Goal: Information Seeking & Learning: Learn about a topic

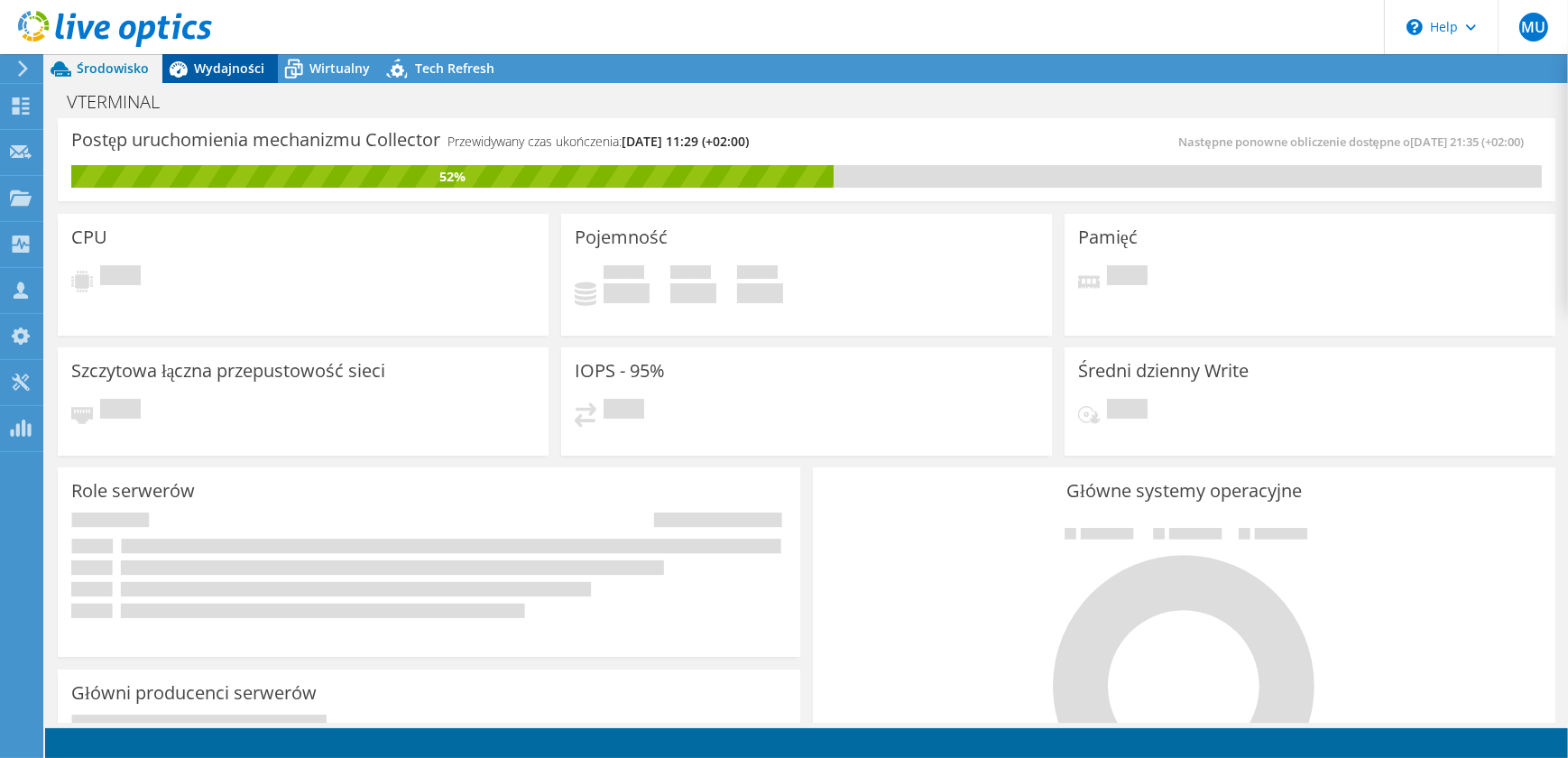
click at [243, 79] on div "Wydajności" at bounding box center [220, 68] width 116 height 29
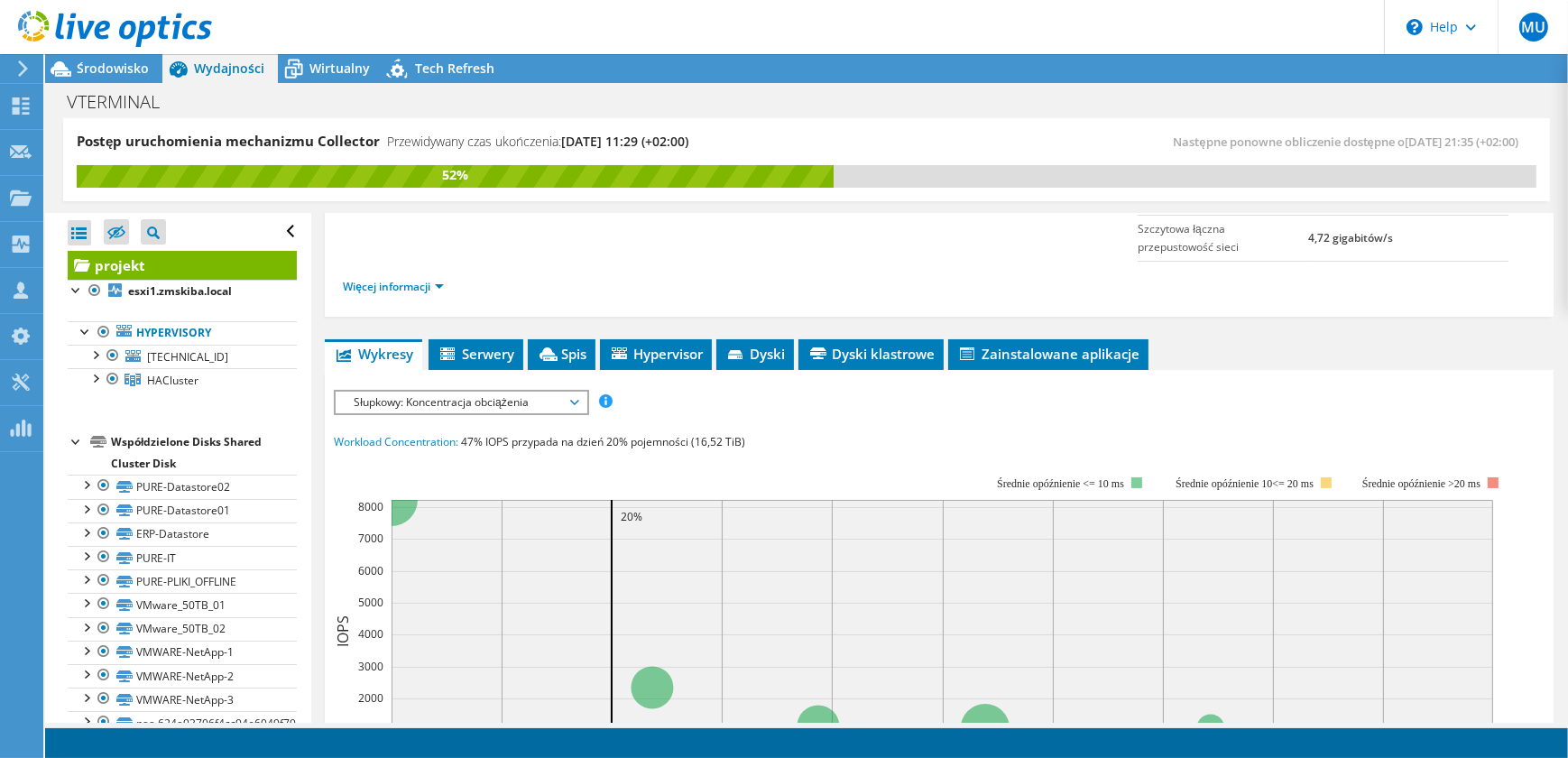
scroll to position [163, 0]
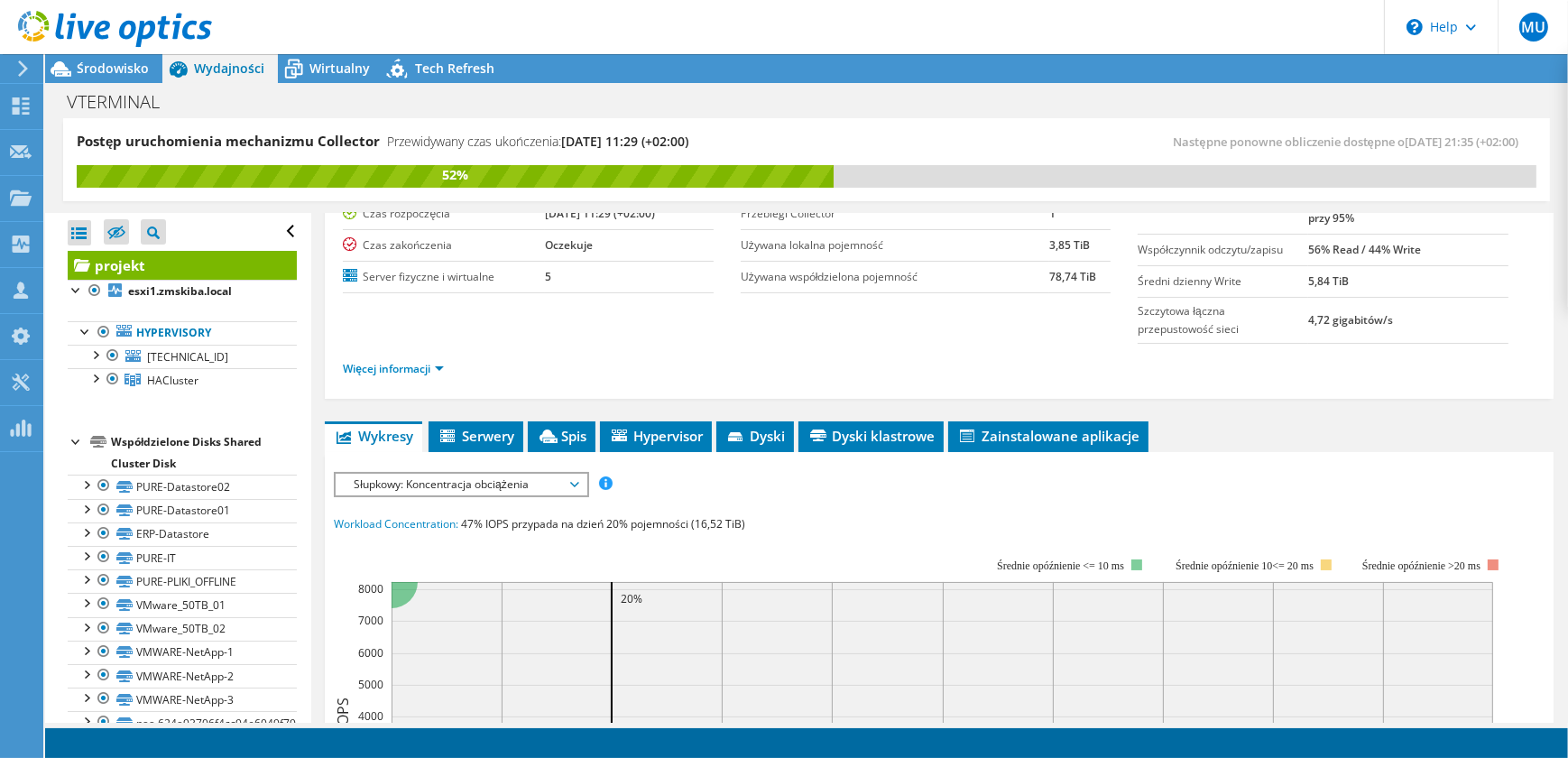
click at [578, 484] on span "Słupkowy: Koncentracja obciążenia" at bounding box center [460, 484] width 249 height 22
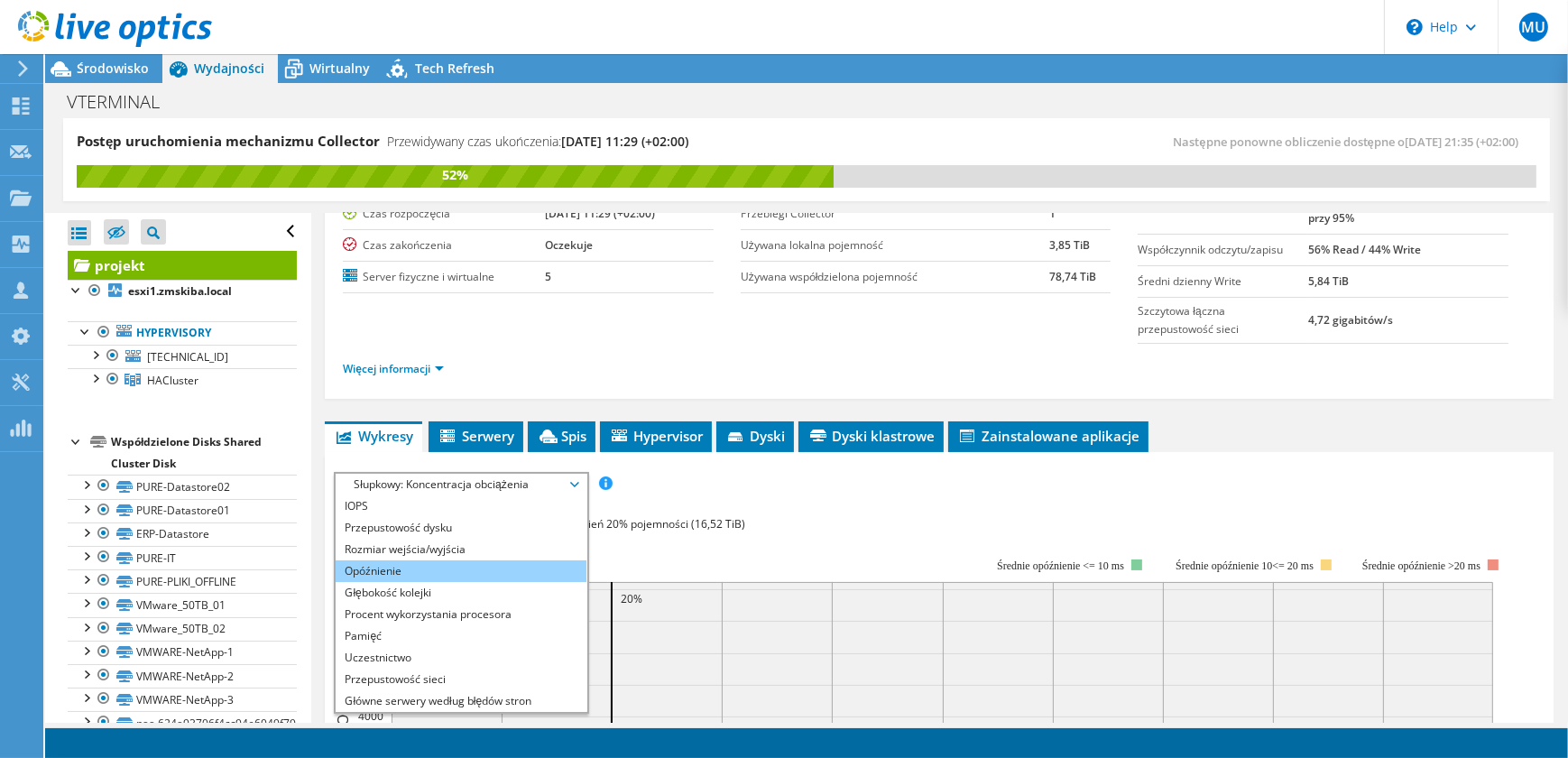
click at [528, 568] on li "Opóźnienie" at bounding box center [460, 571] width 249 height 22
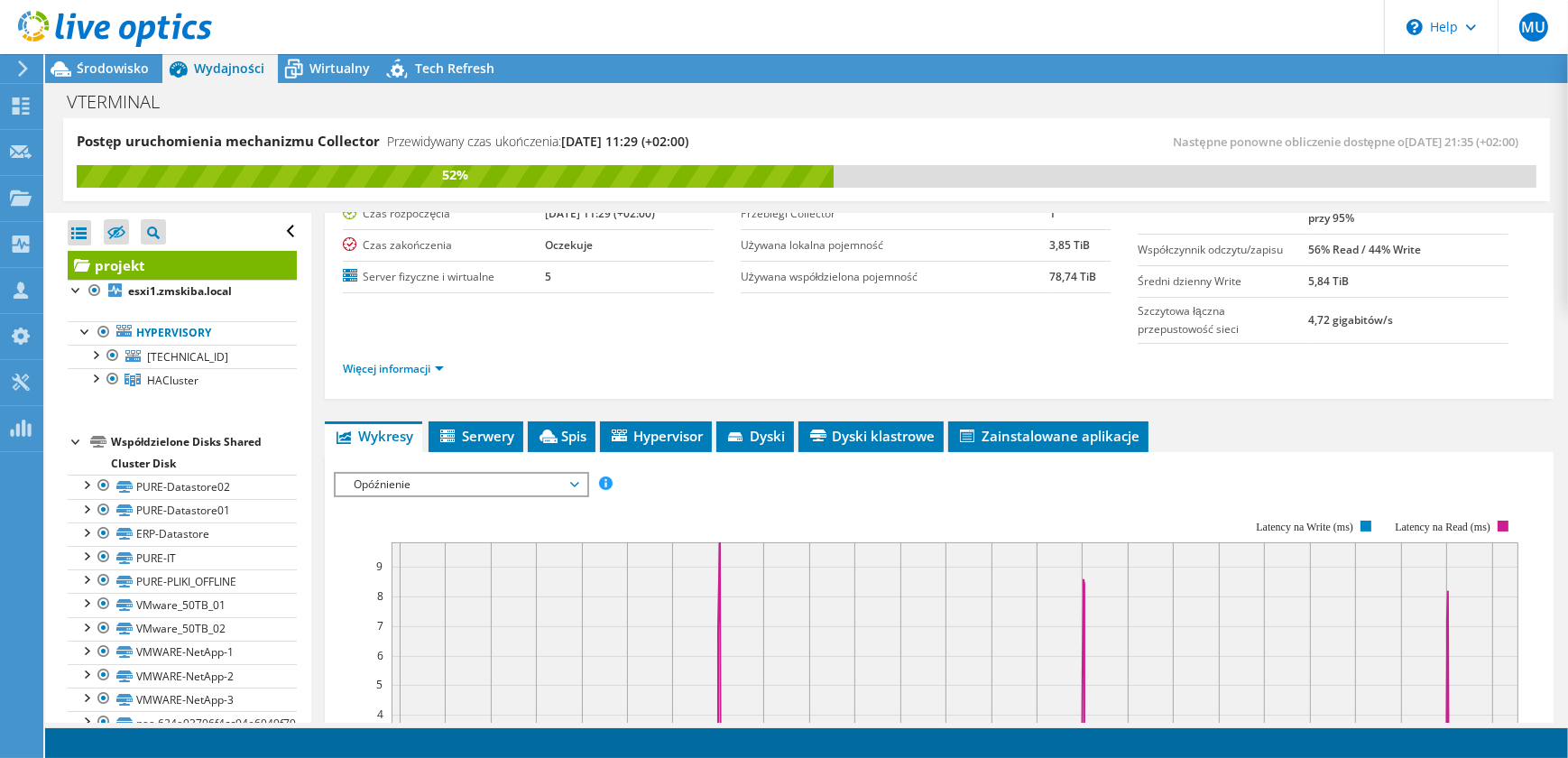
scroll to position [410, 0]
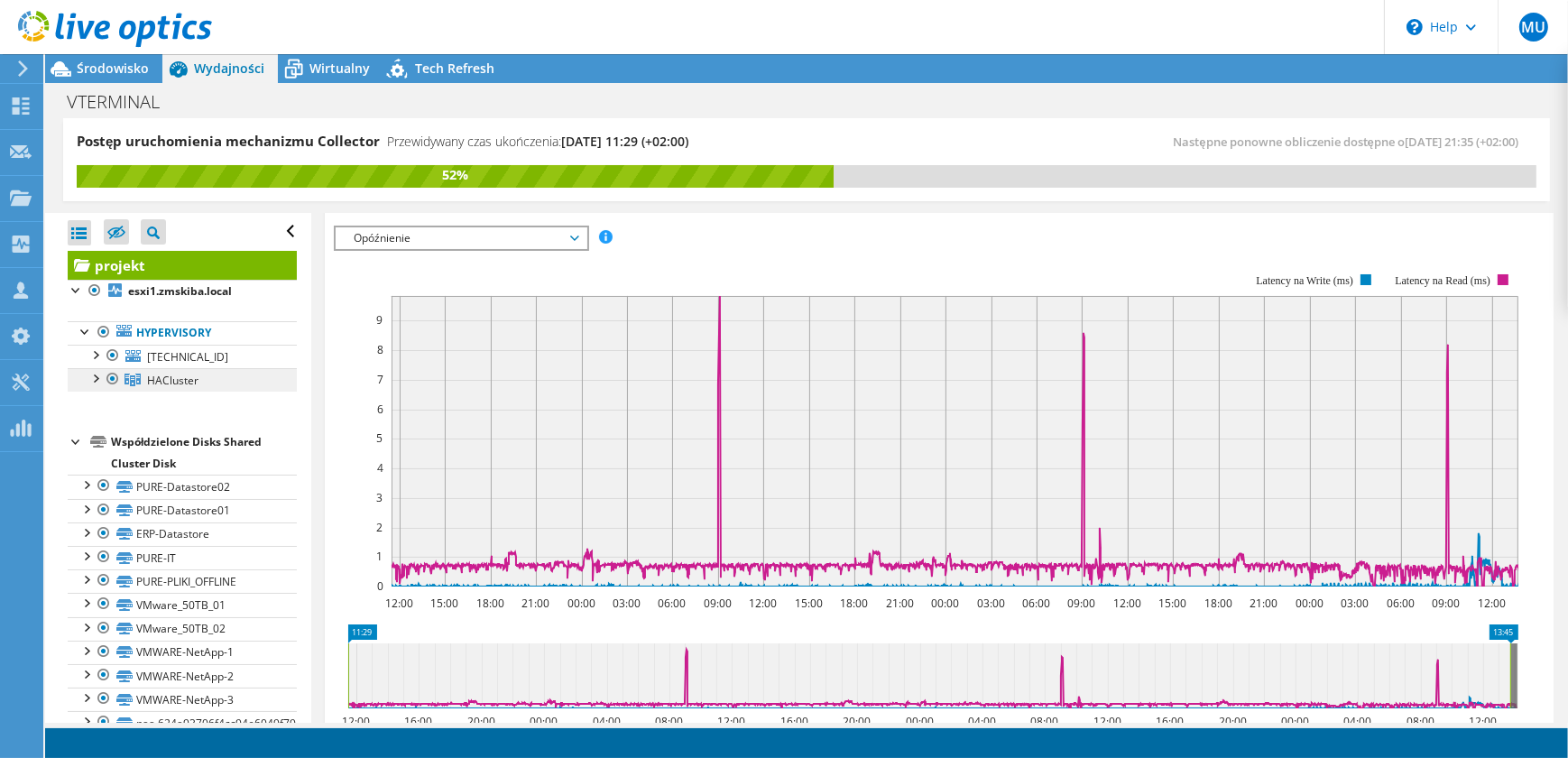
click at [207, 382] on link "HACluster" at bounding box center [182, 380] width 230 height 24
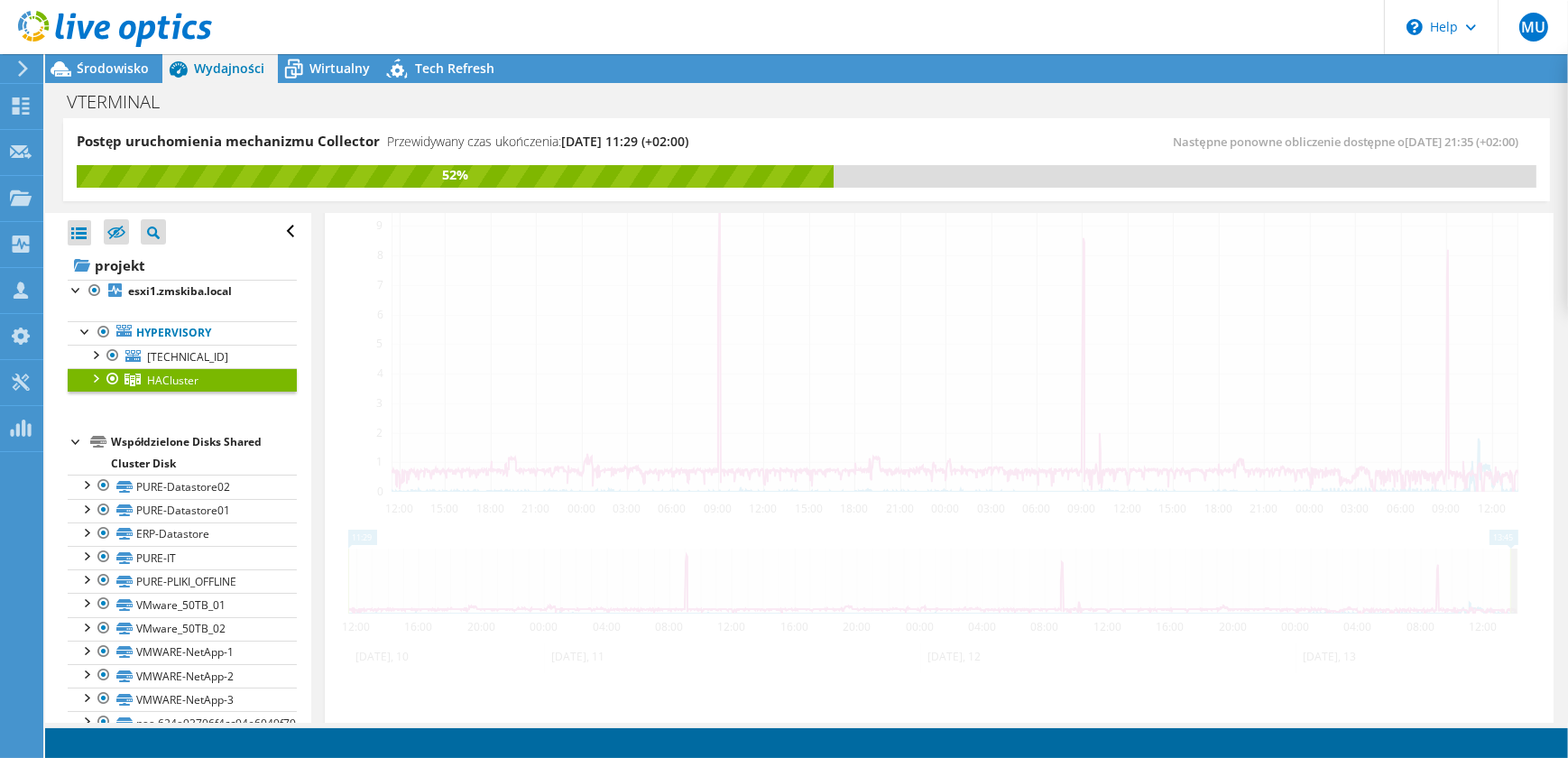
scroll to position [316, 0]
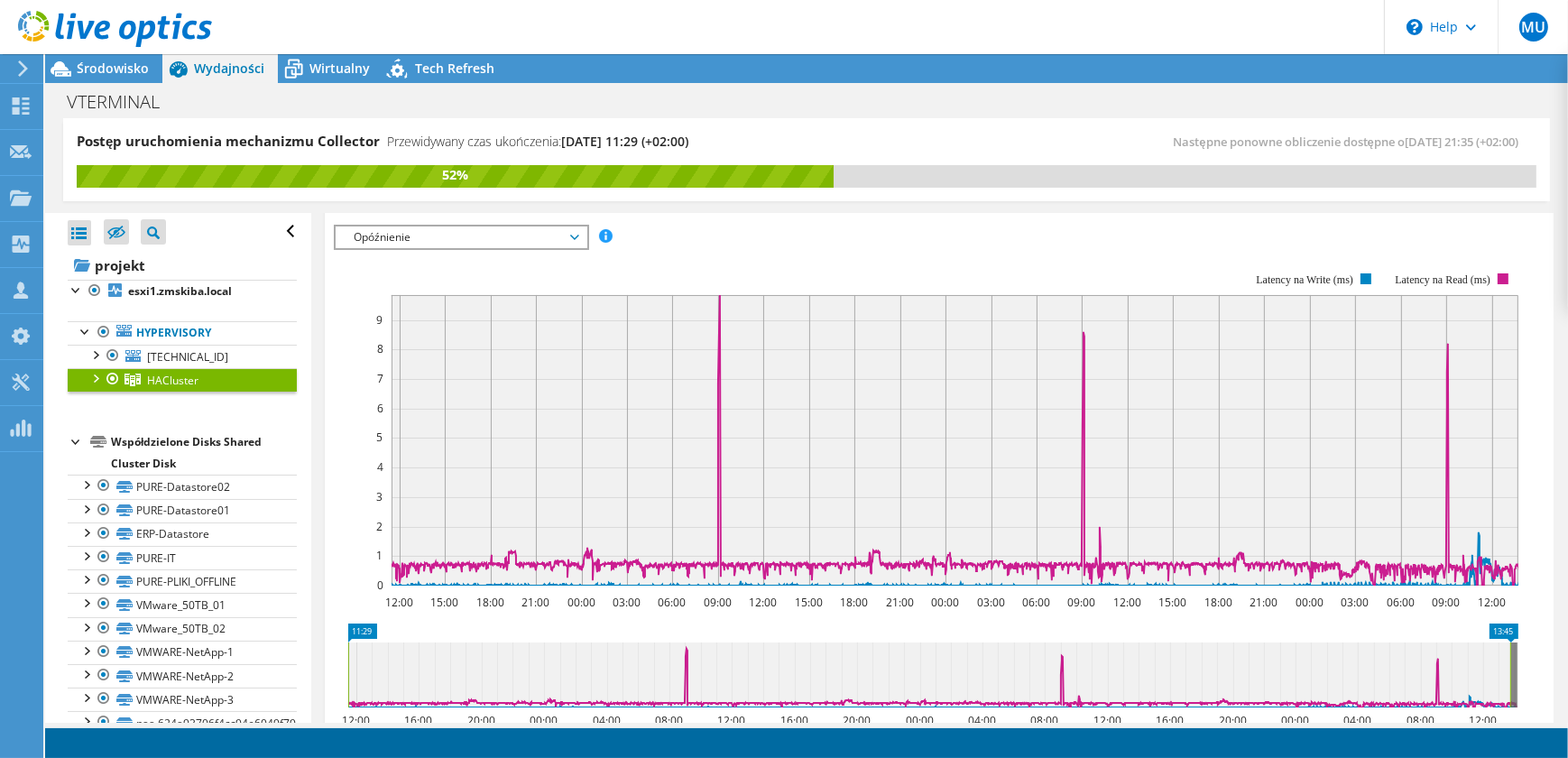
click at [92, 379] on div at bounding box center [95, 377] width 18 height 18
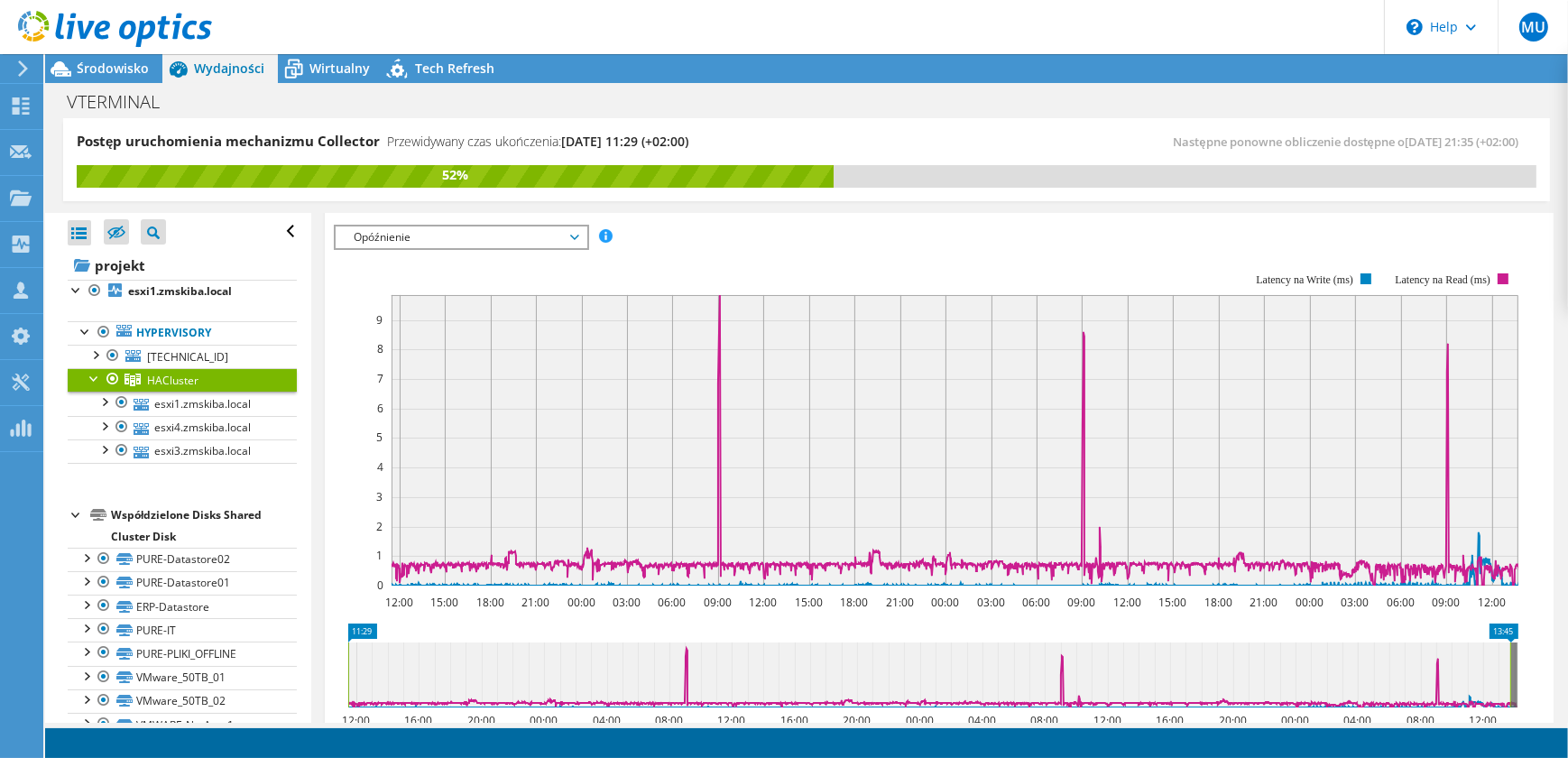
click at [92, 379] on div at bounding box center [95, 377] width 18 height 18
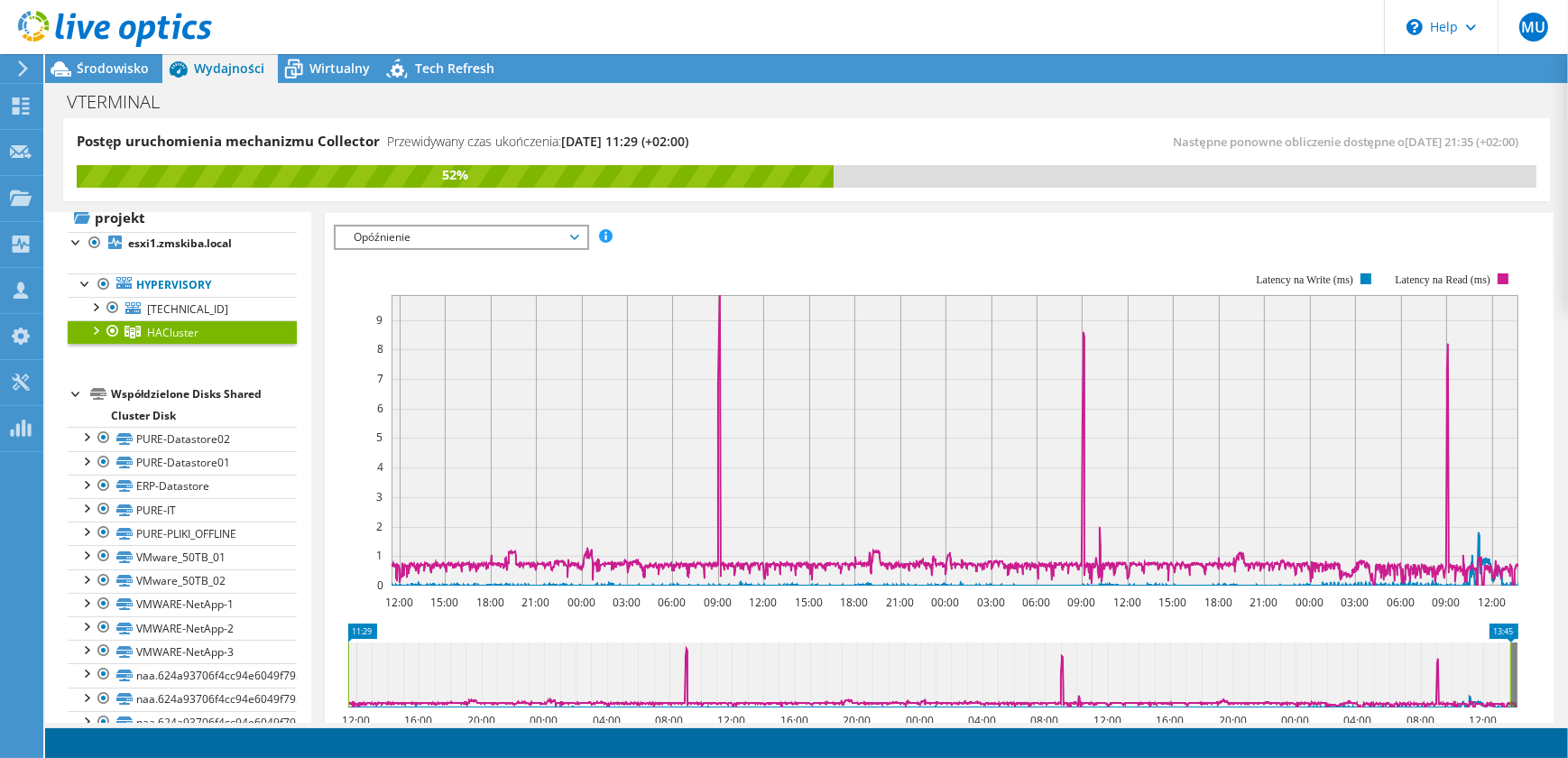
scroll to position [58, 0]
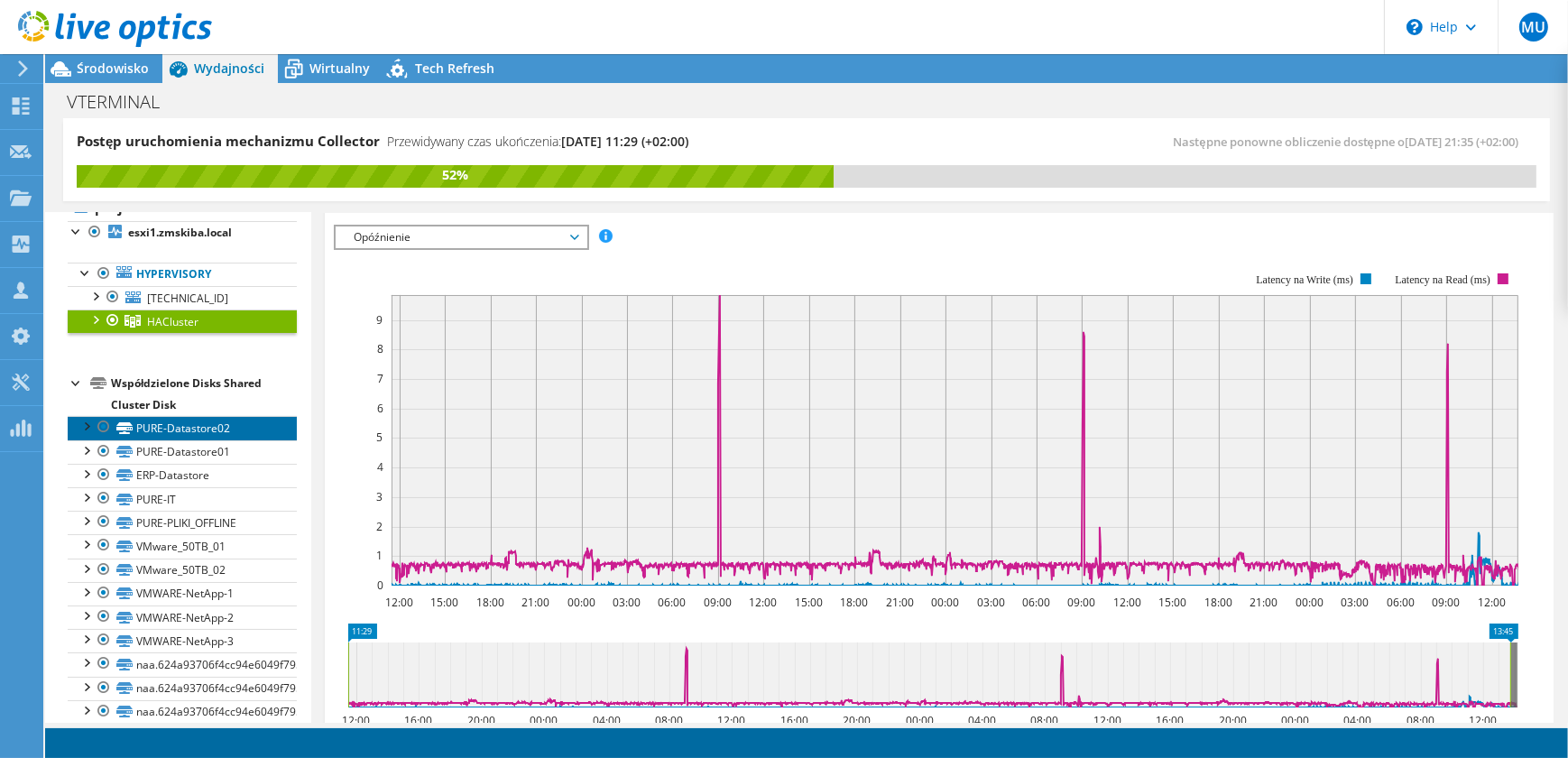
click at [225, 431] on link "PURE-Datastore02" at bounding box center [182, 427] width 230 height 24
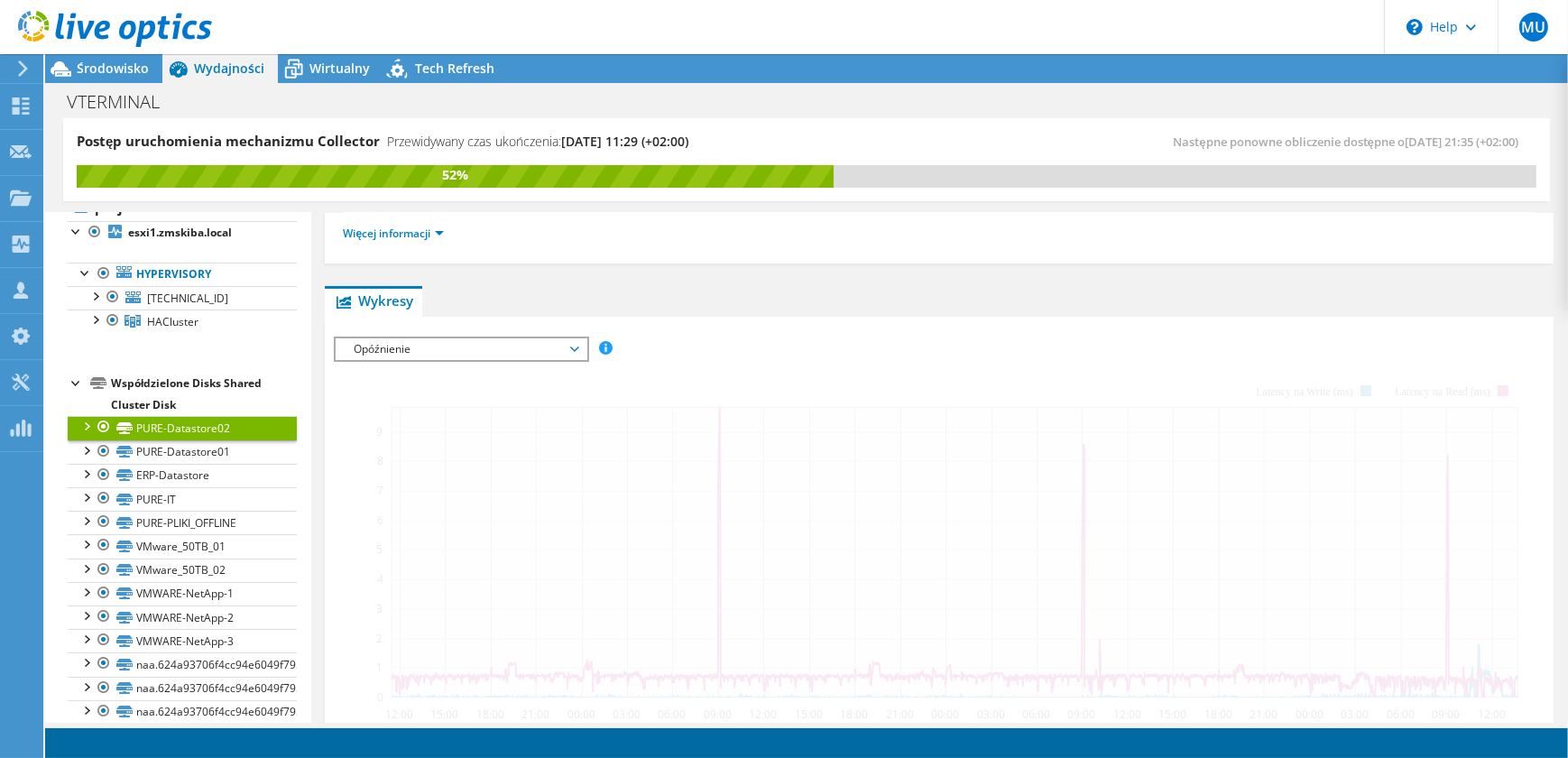
scroll to position [426, 0]
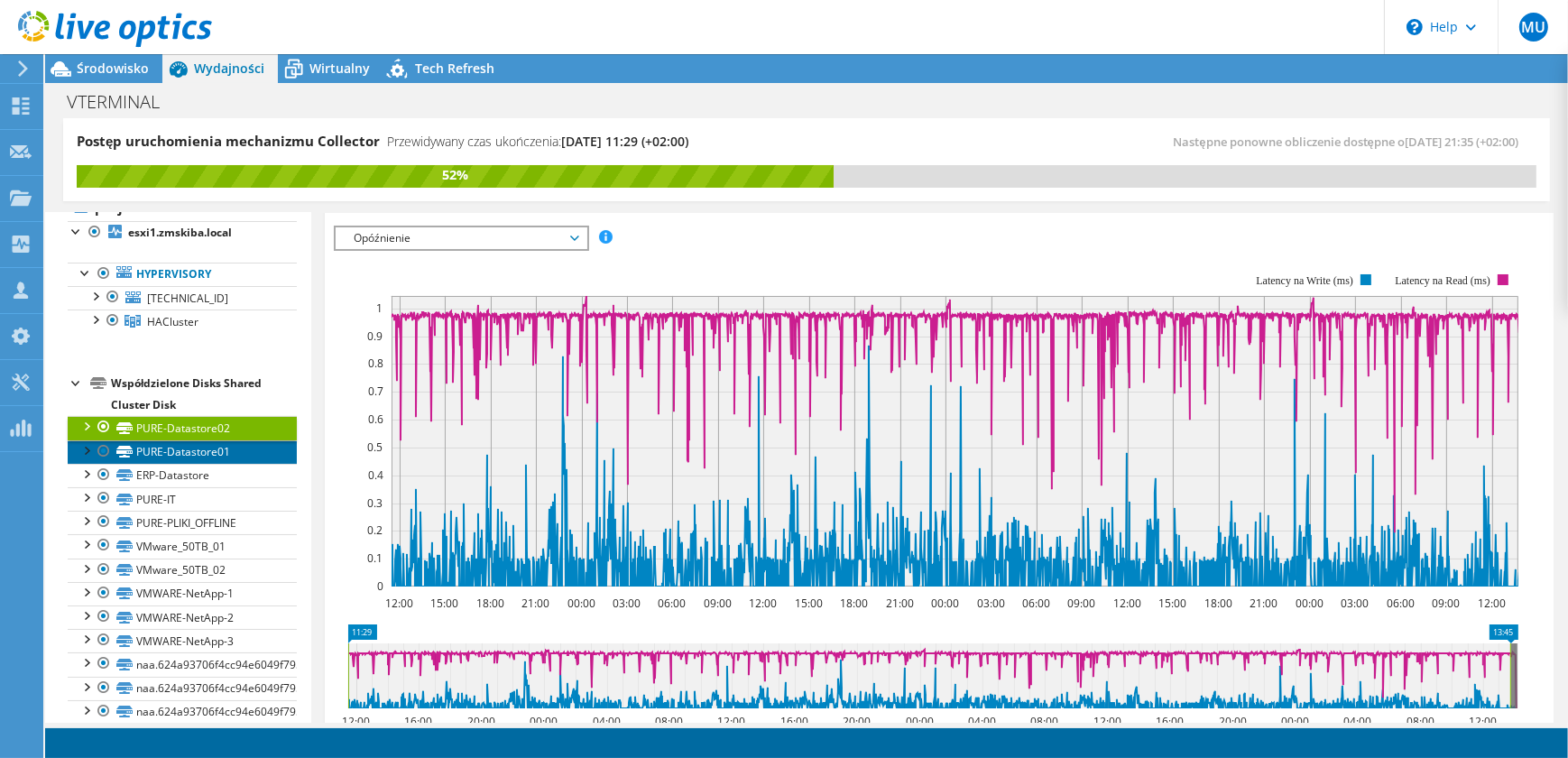
click at [230, 450] on link "PURE-Datastore01" at bounding box center [182, 452] width 230 height 24
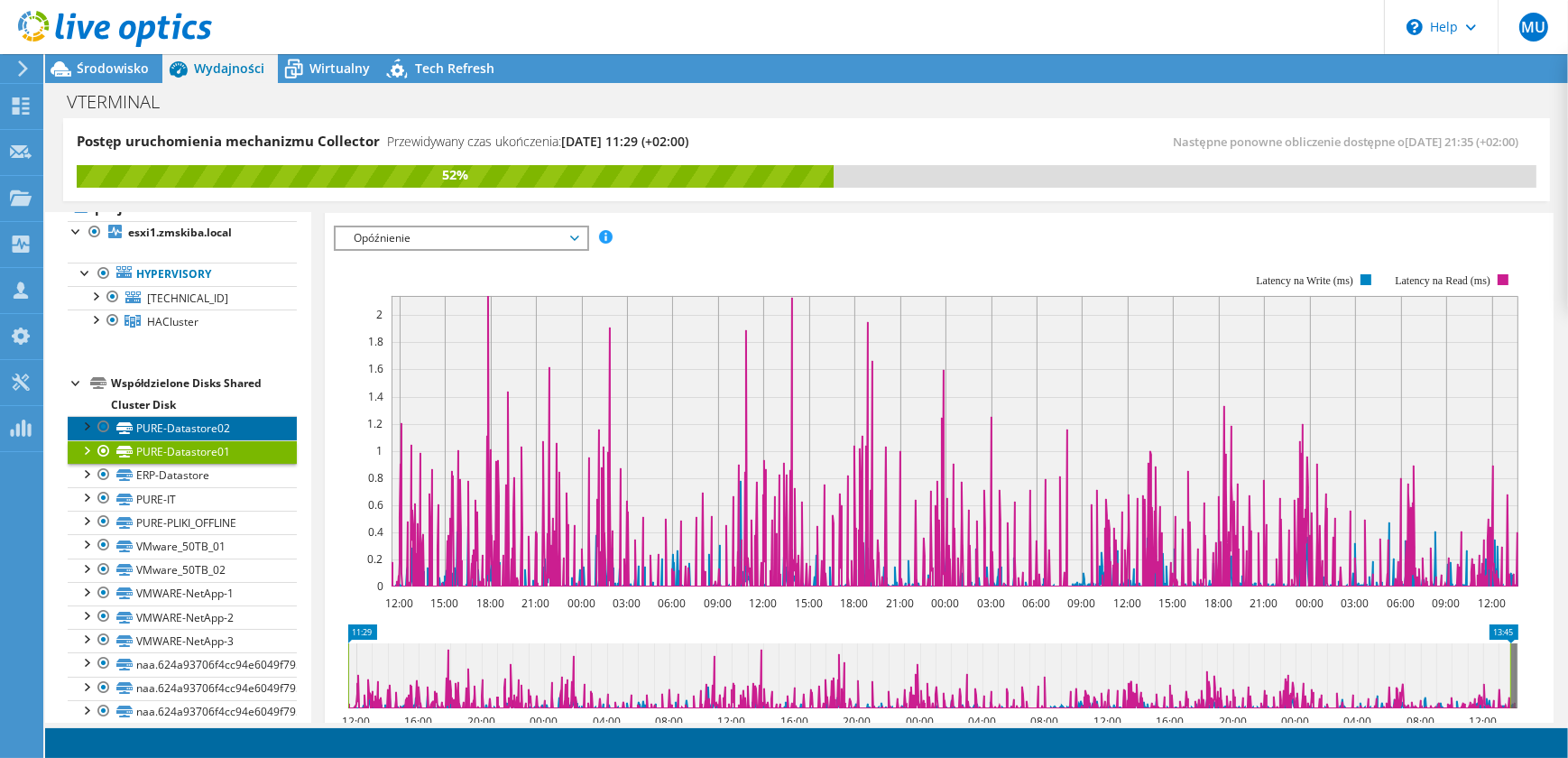
click at [236, 432] on link "PURE-Datastore02" at bounding box center [182, 427] width 230 height 24
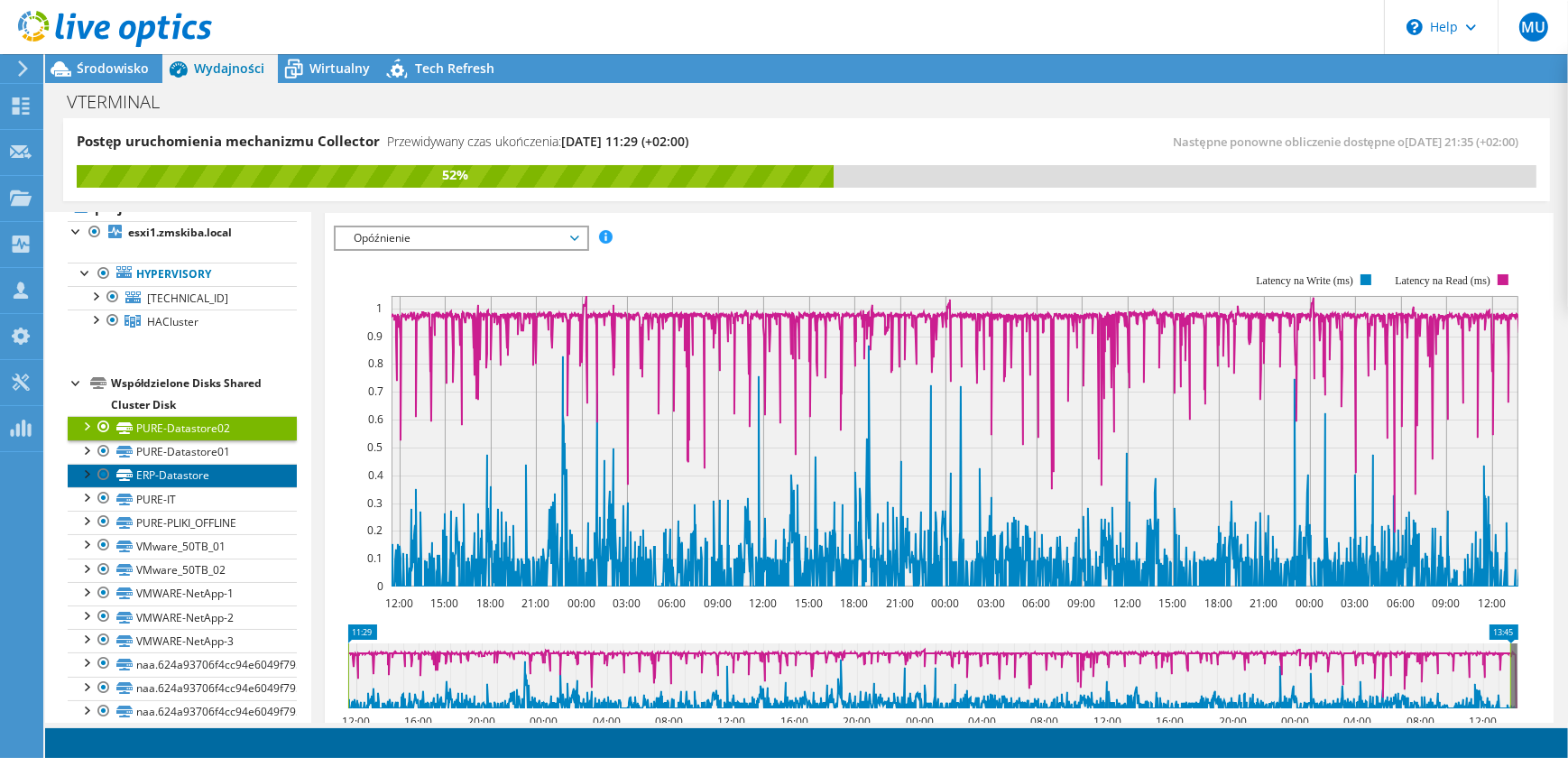
click at [240, 484] on link "ERP-Datastore" at bounding box center [182, 475] width 230 height 24
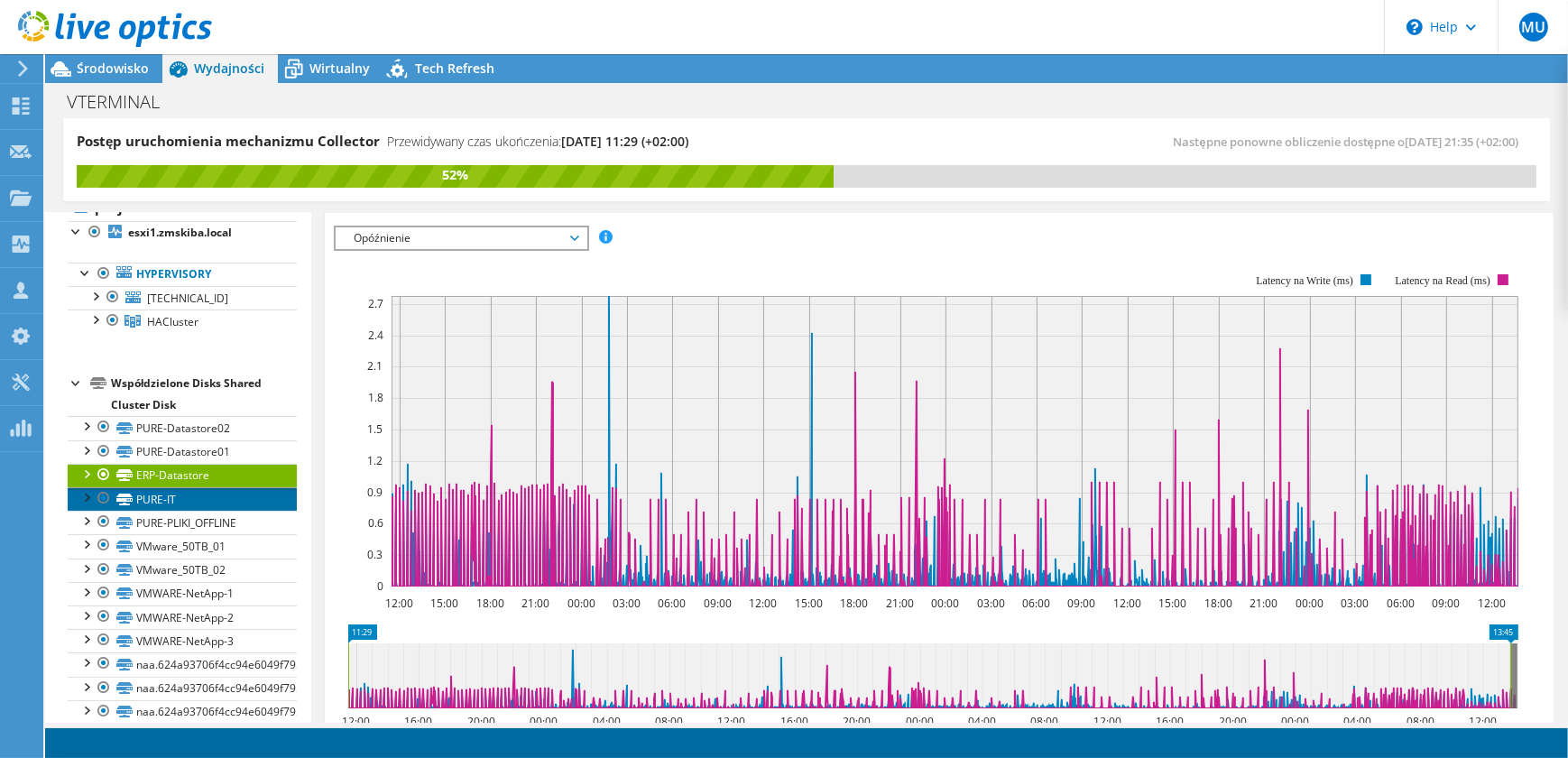
click at [238, 502] on link "PURE-IT" at bounding box center [182, 499] width 230 height 24
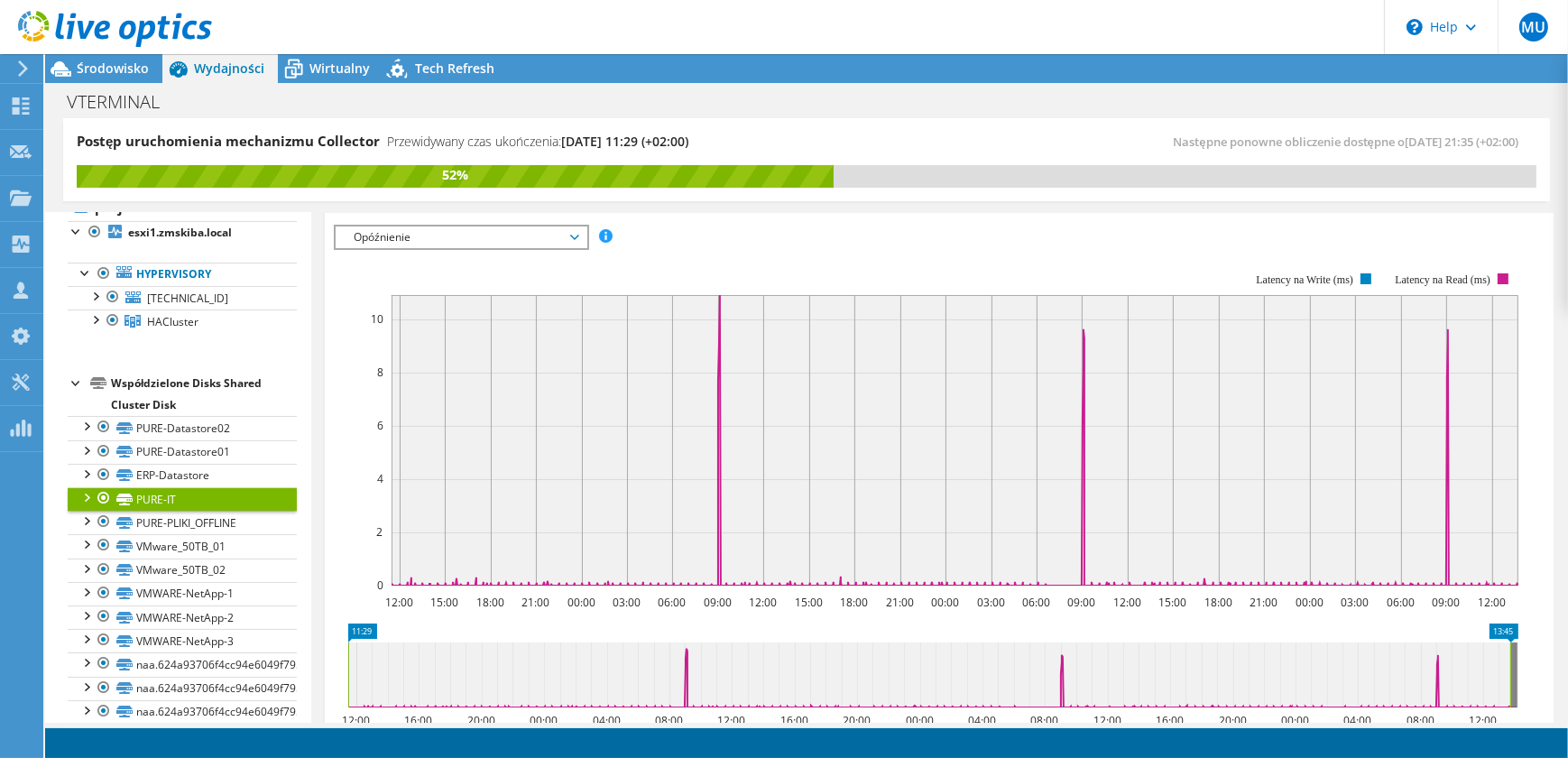
scroll to position [127, 0]
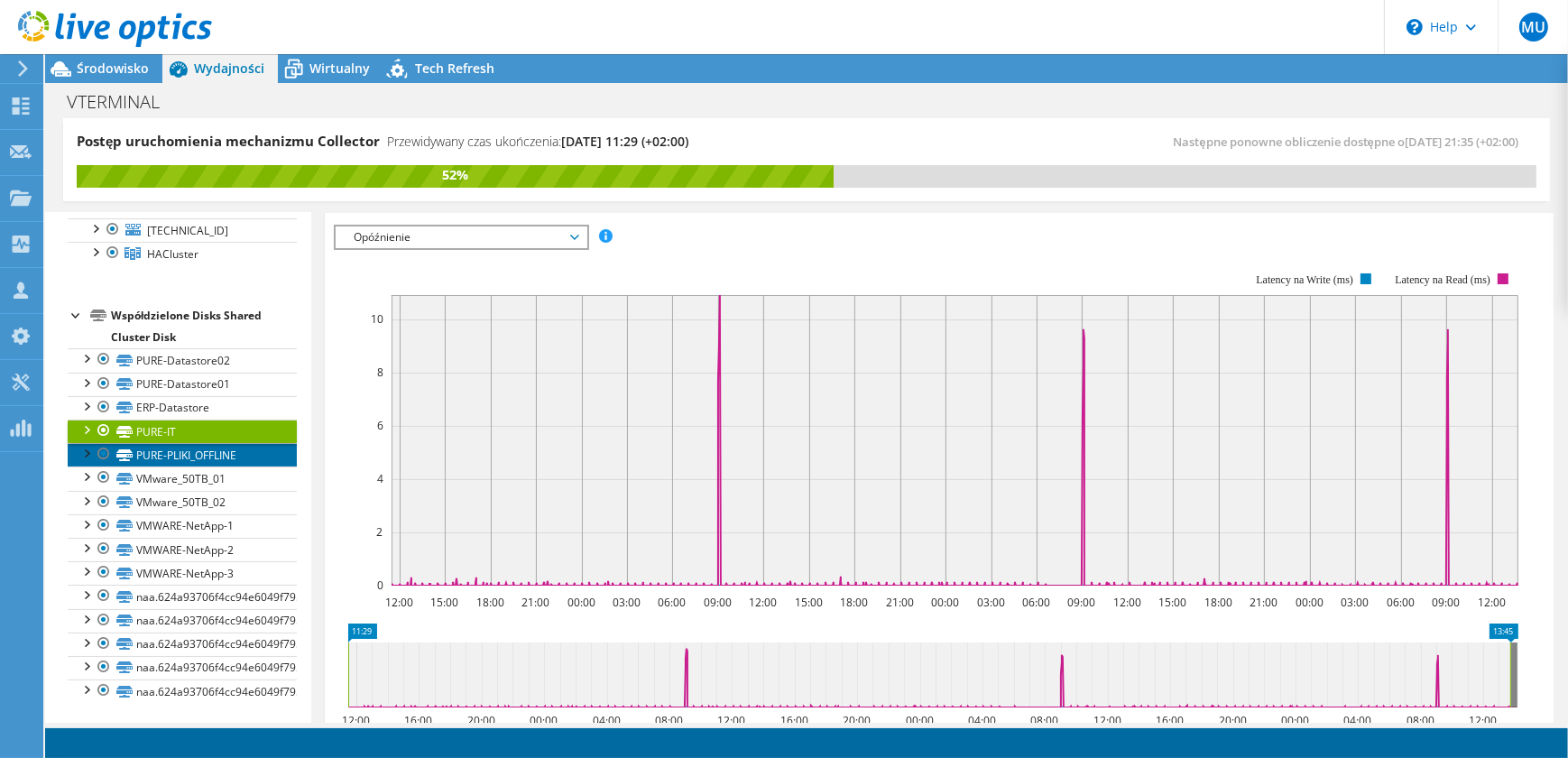
click at [223, 457] on link "PURE-PLIKI_OFFLINE" at bounding box center [182, 455] width 230 height 24
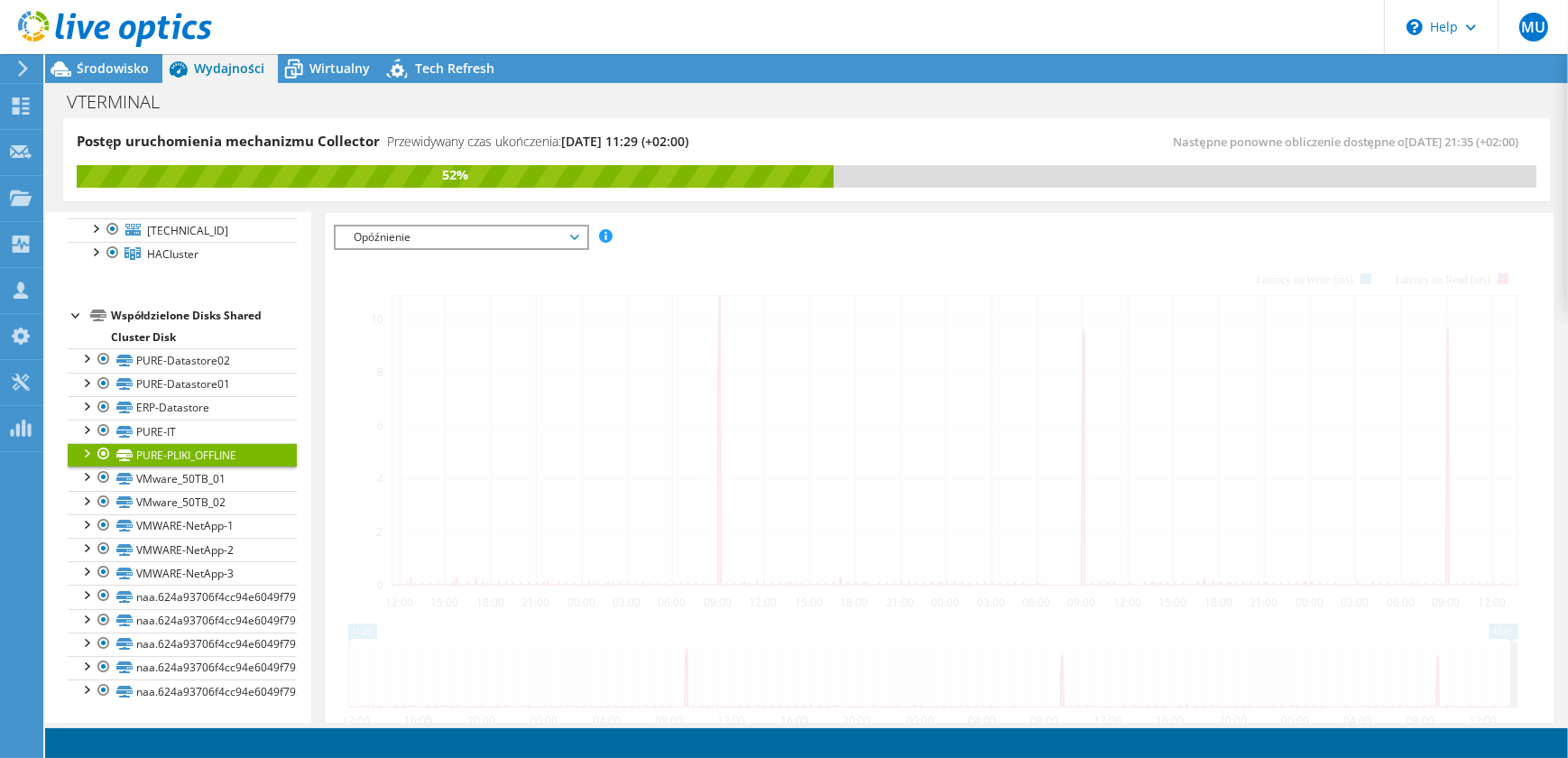
scroll to position [426, 0]
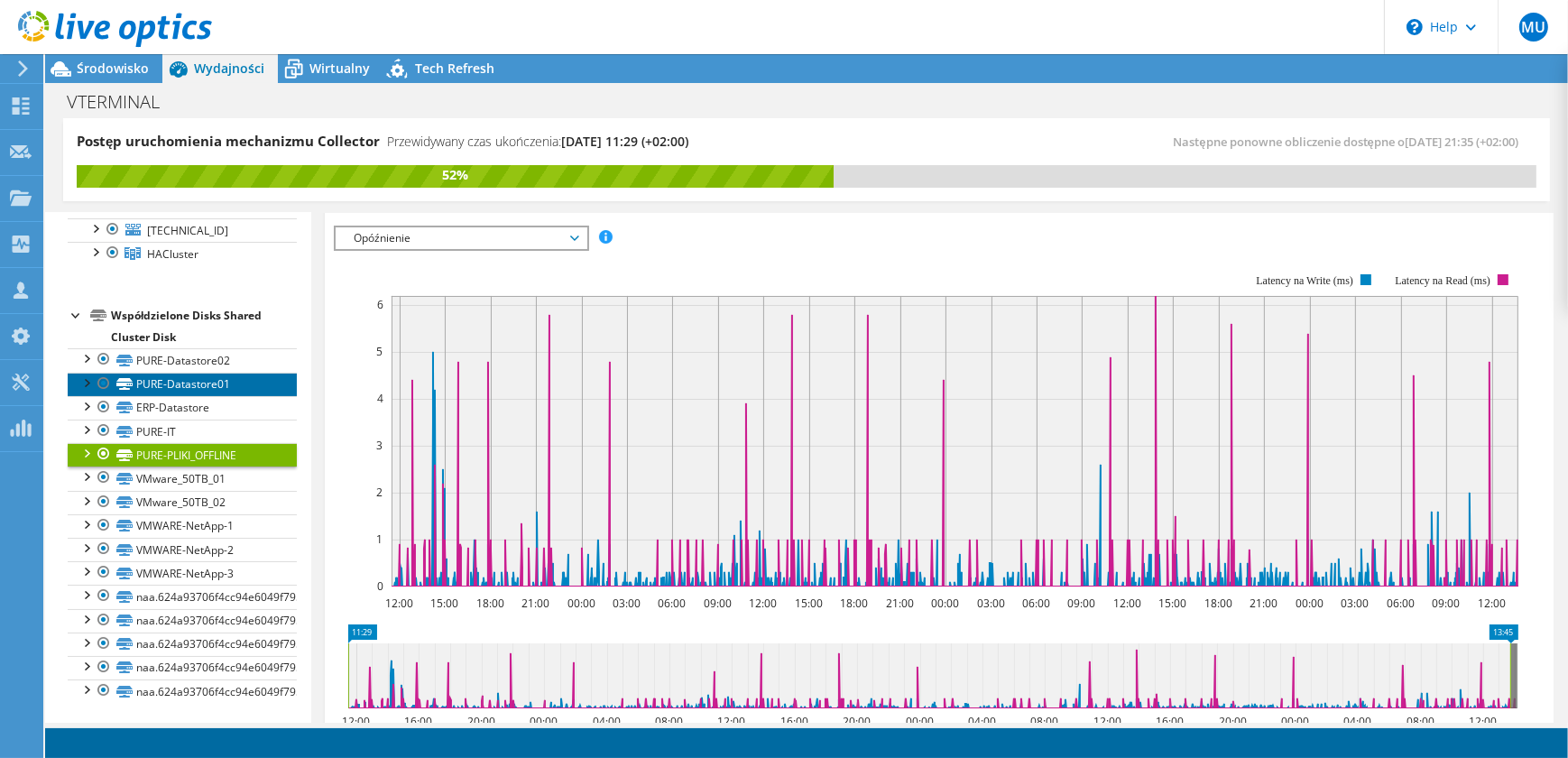
click at [233, 392] on link "PURE-Datastore01" at bounding box center [182, 384] width 230 height 24
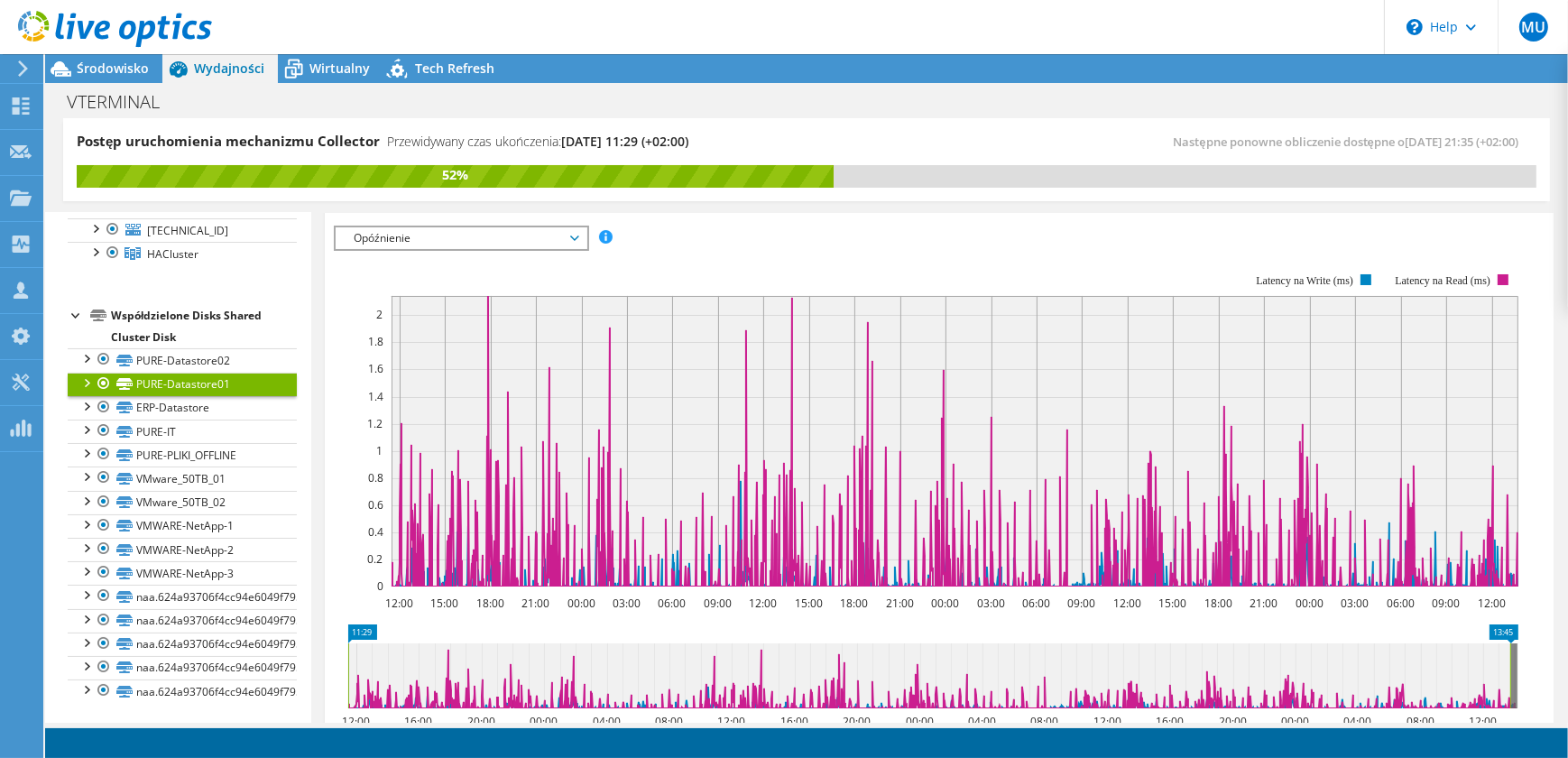
scroll to position [344, 0]
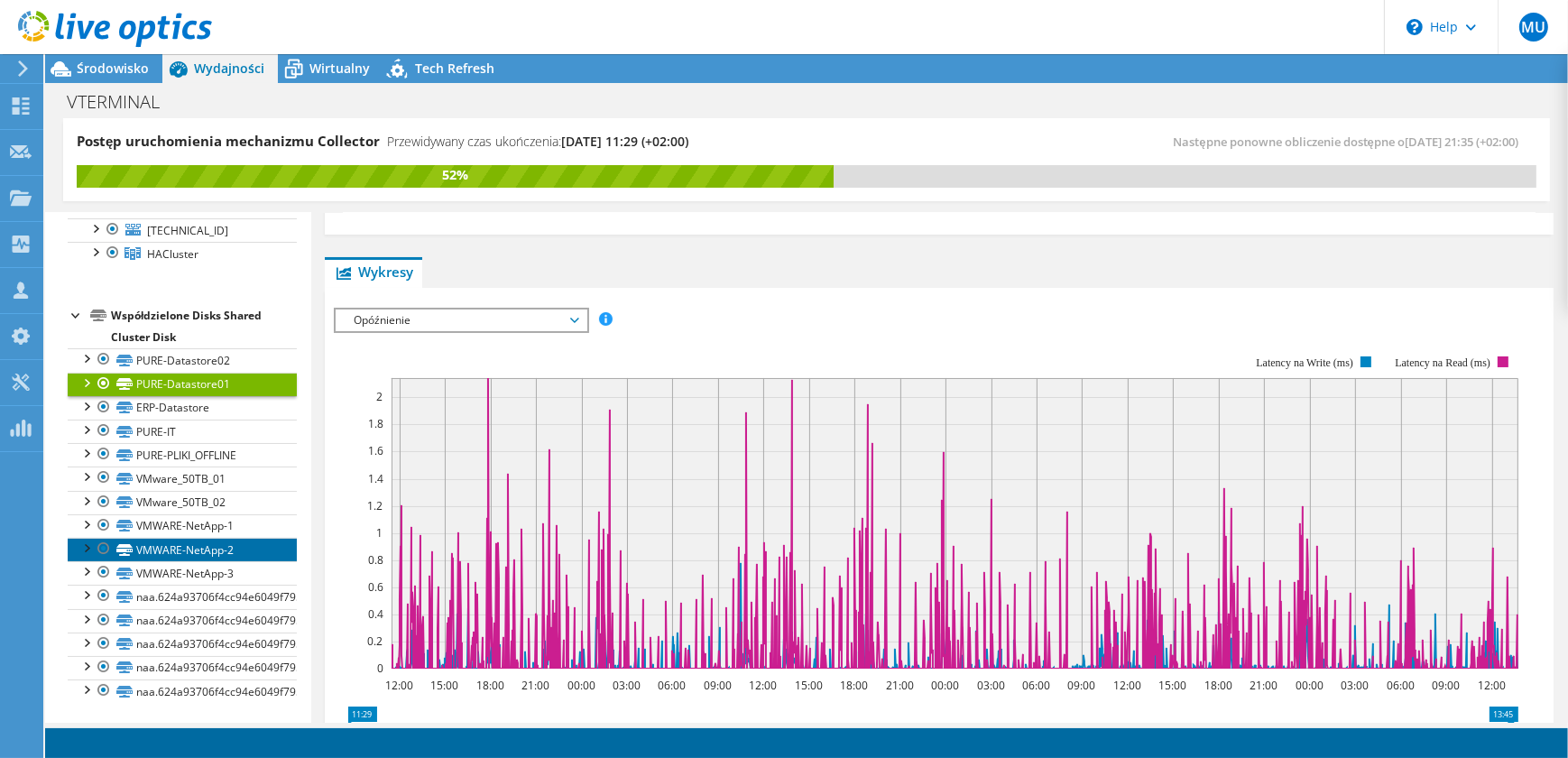
click at [251, 537] on link "VMWARE-NetApp-2" at bounding box center [182, 549] width 230 height 24
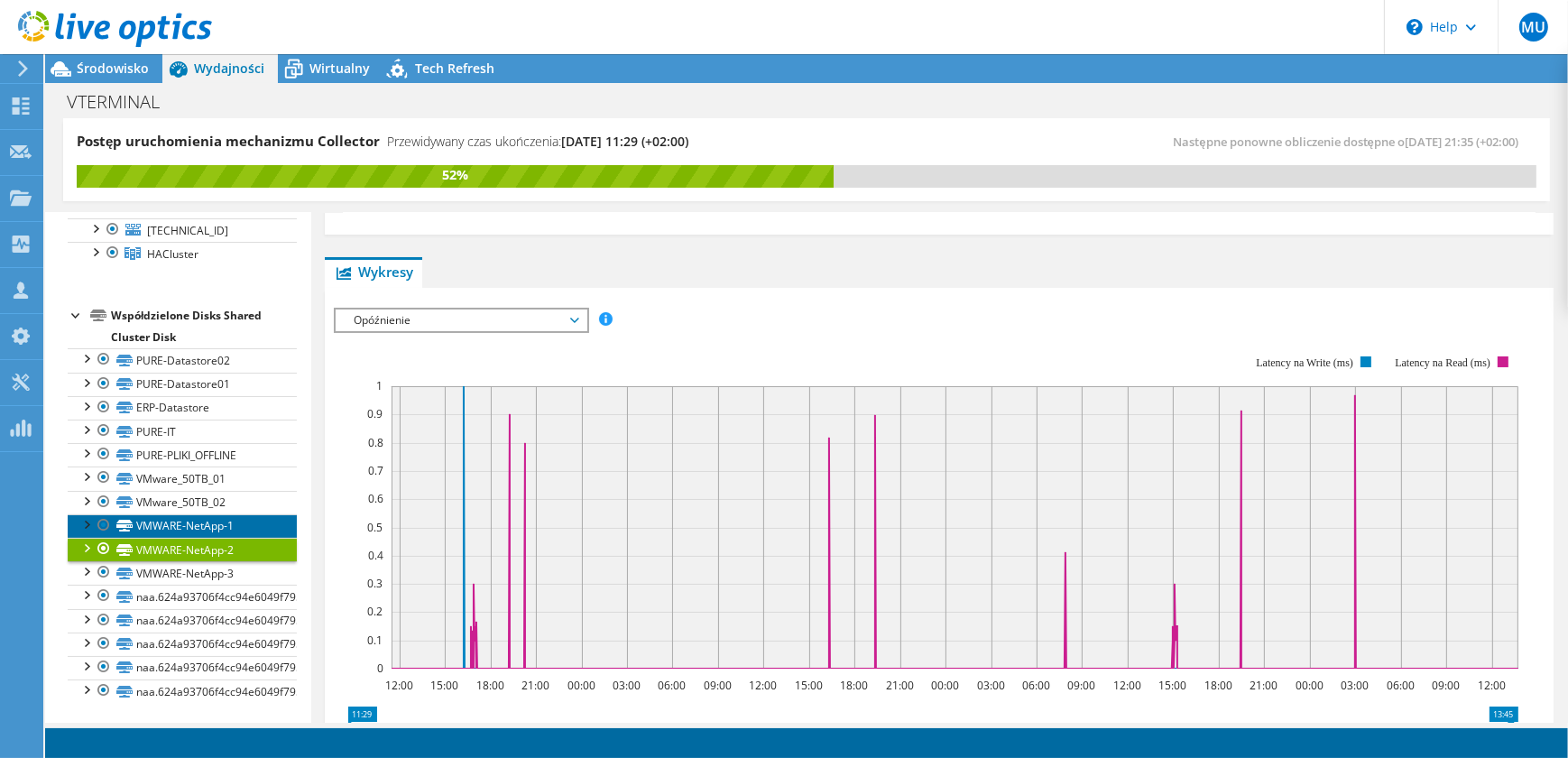
click at [244, 524] on link "VMWARE-NetApp-1" at bounding box center [182, 526] width 230 height 24
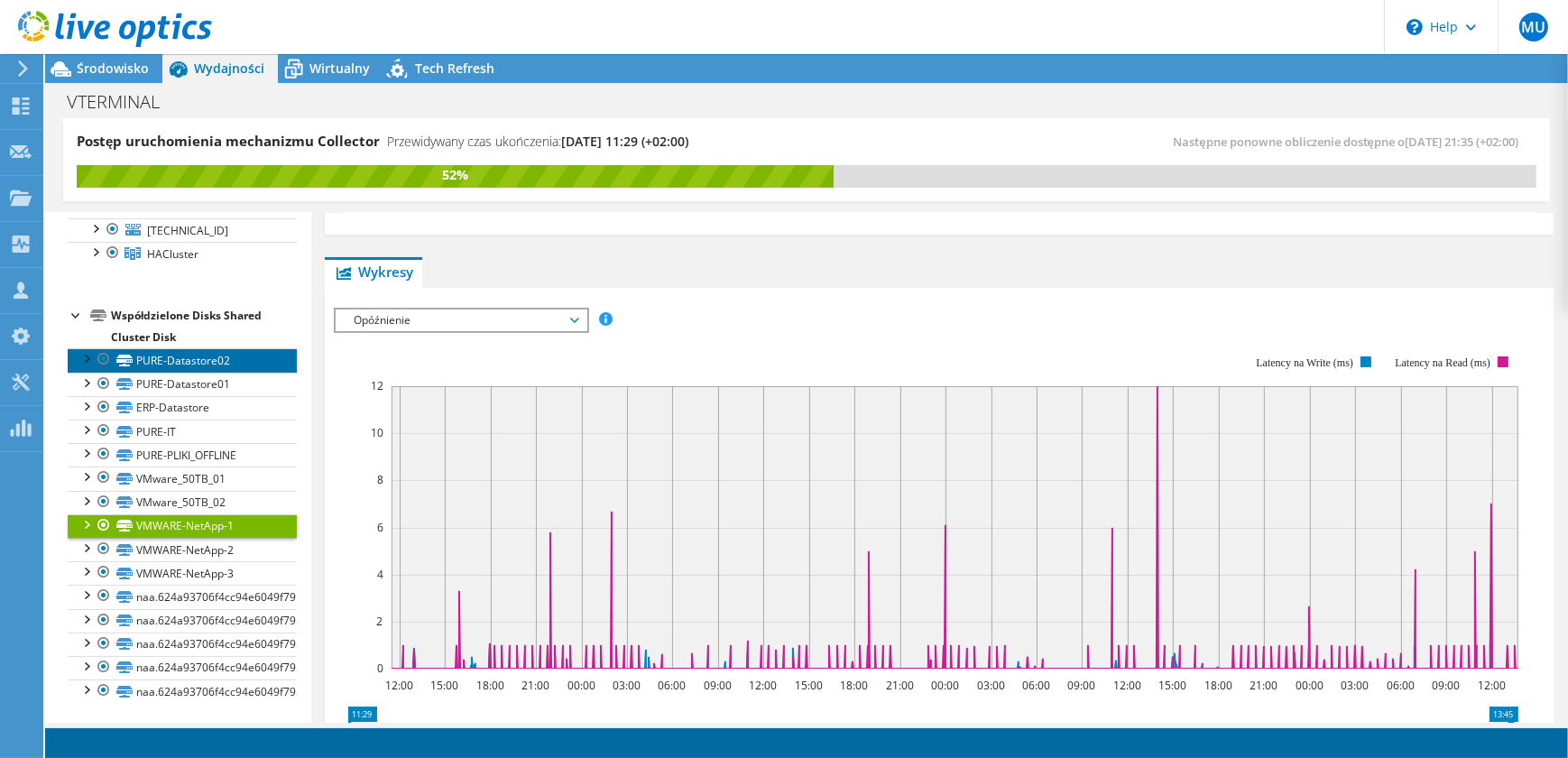
click at [240, 365] on link "PURE-Datastore02" at bounding box center [182, 360] width 230 height 24
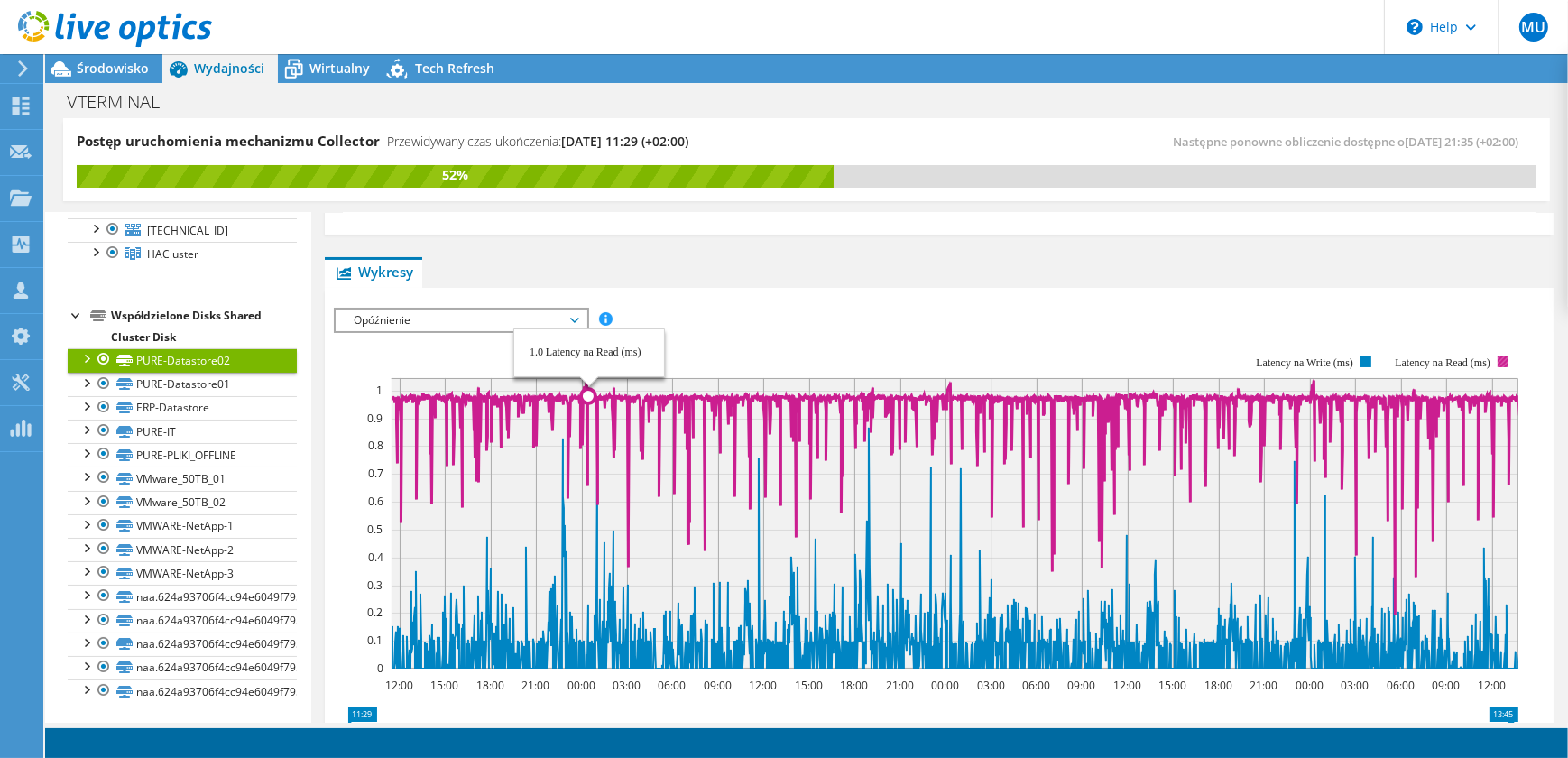
scroll to position [17, 0]
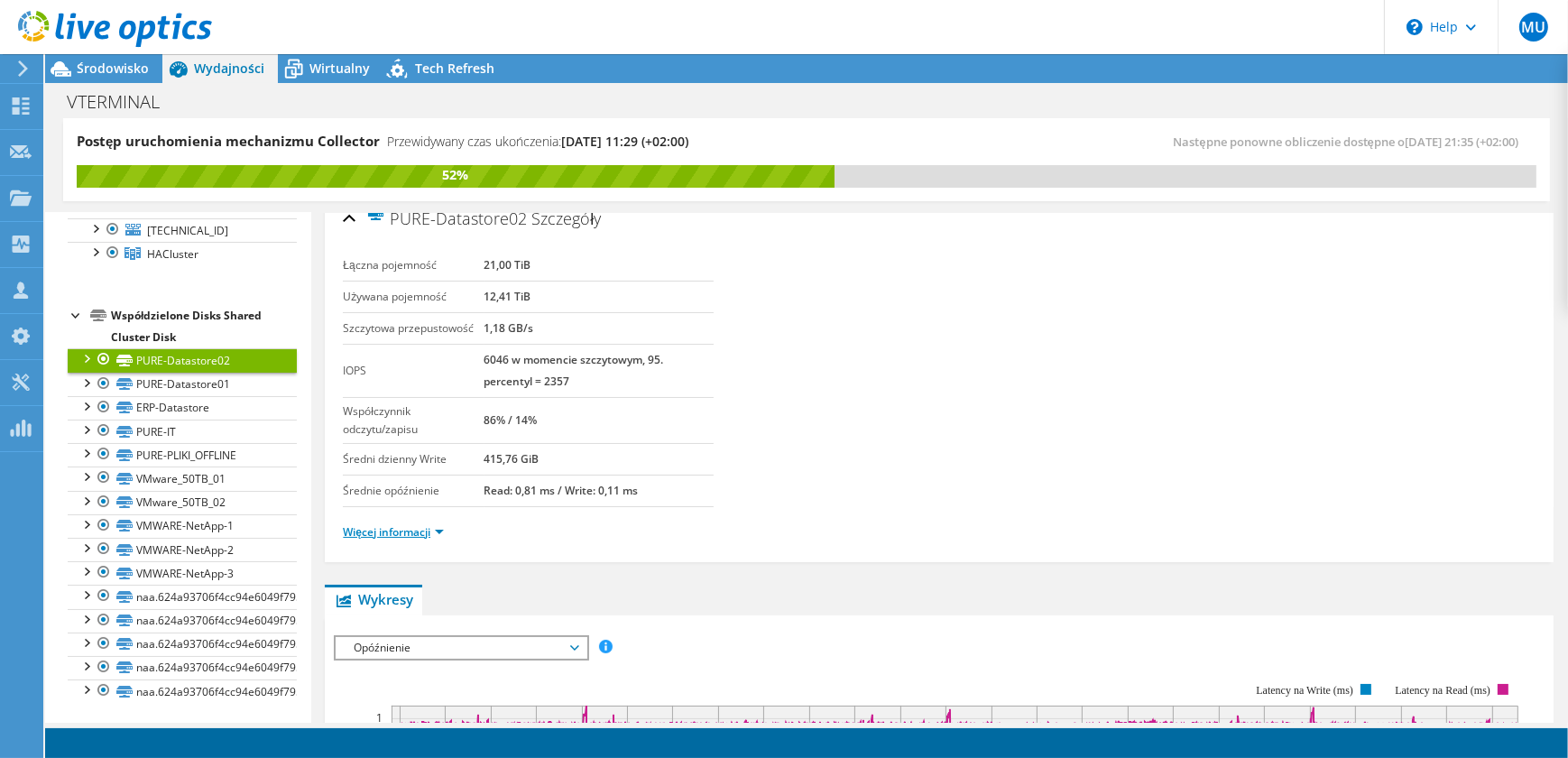
click at [441, 532] on link "Więcej informacji" at bounding box center [393, 531] width 101 height 15
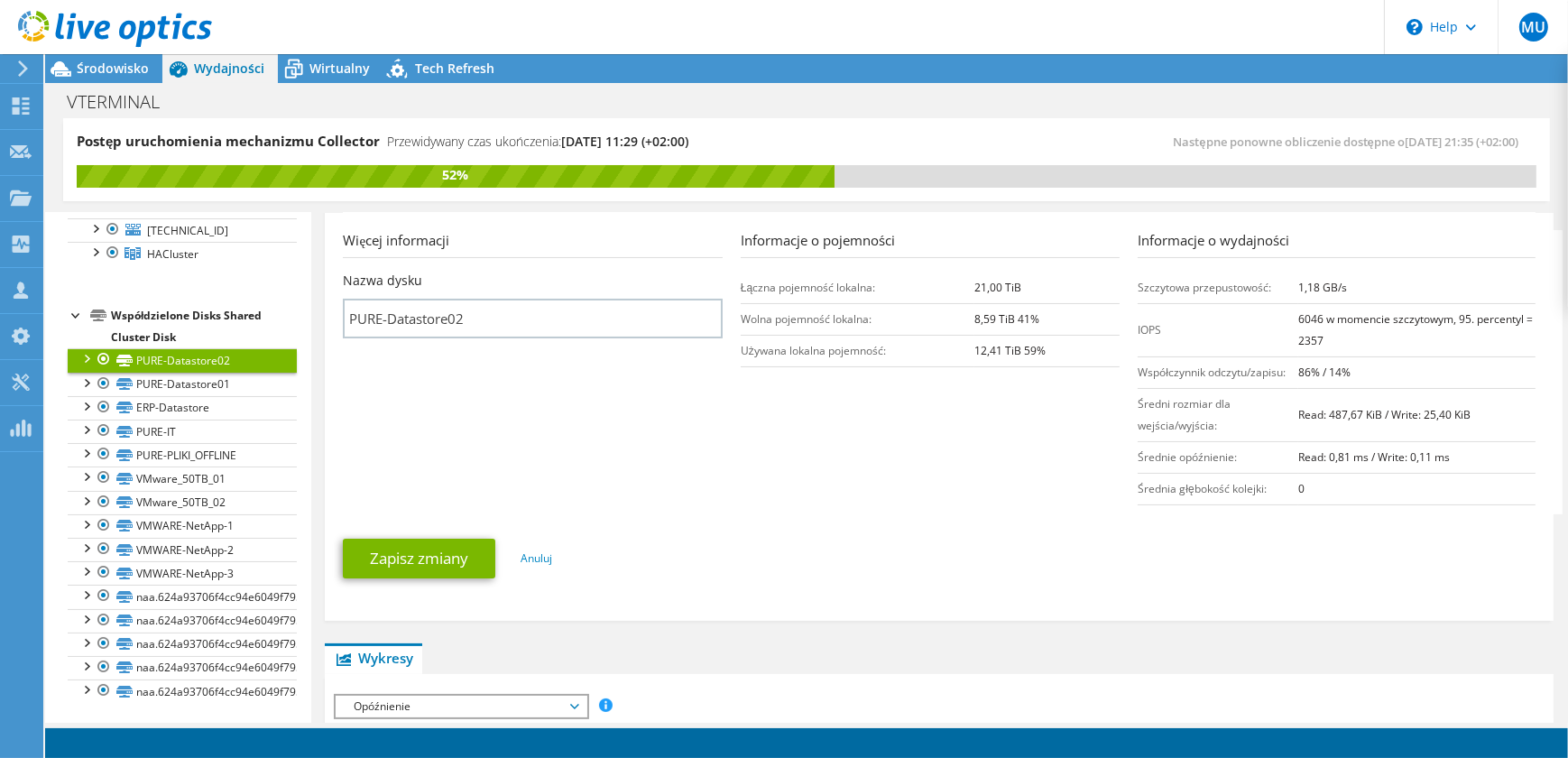
scroll to position [180, 0]
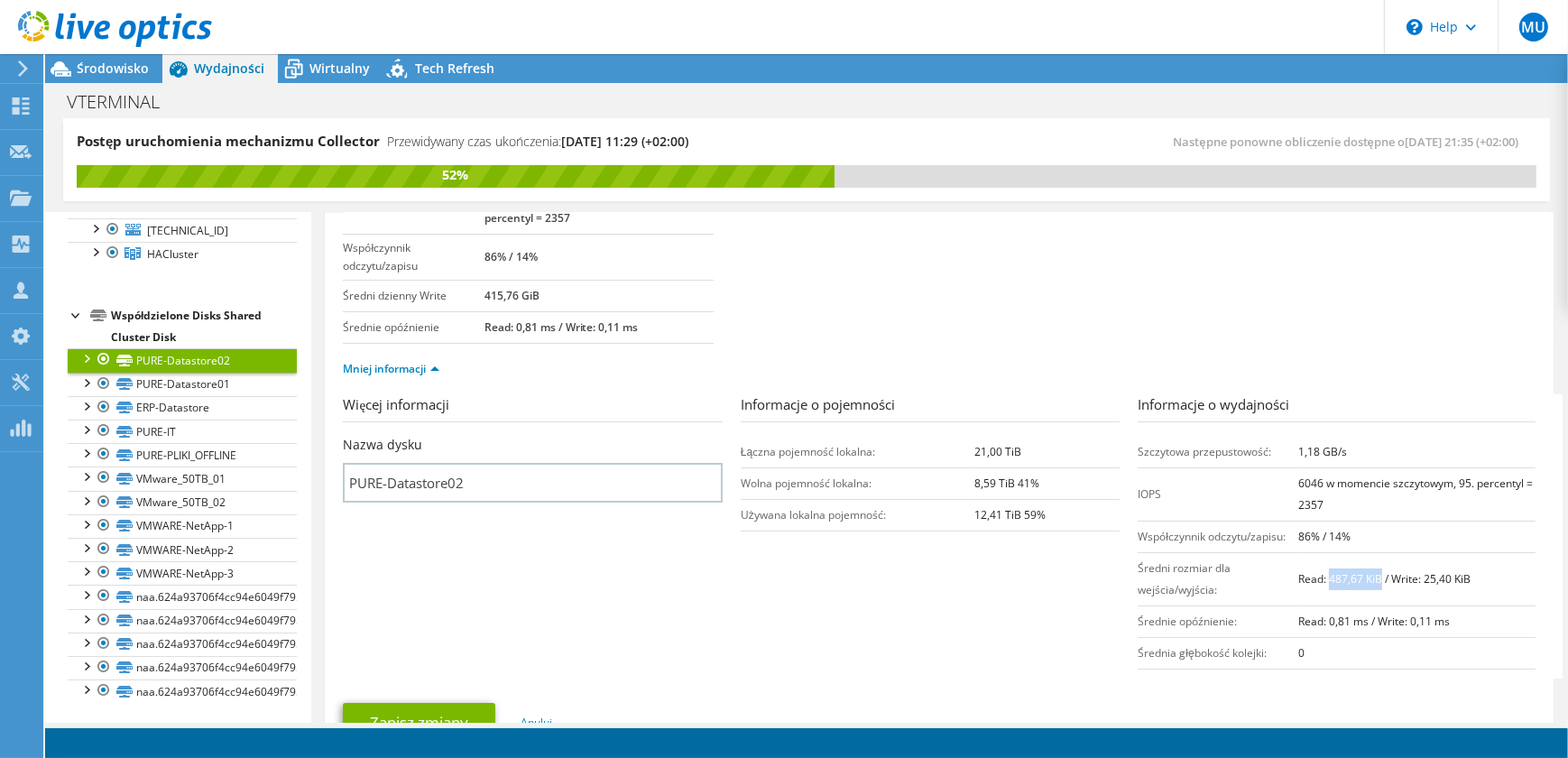
drag, startPoint x: 1370, startPoint y: 575, endPoint x: 1319, endPoint y: 576, distance: 51.0
click at [1319, 576] on b "Read: 487,67 KiB / Write: 25,40 KiB" at bounding box center [1385, 578] width 172 height 15
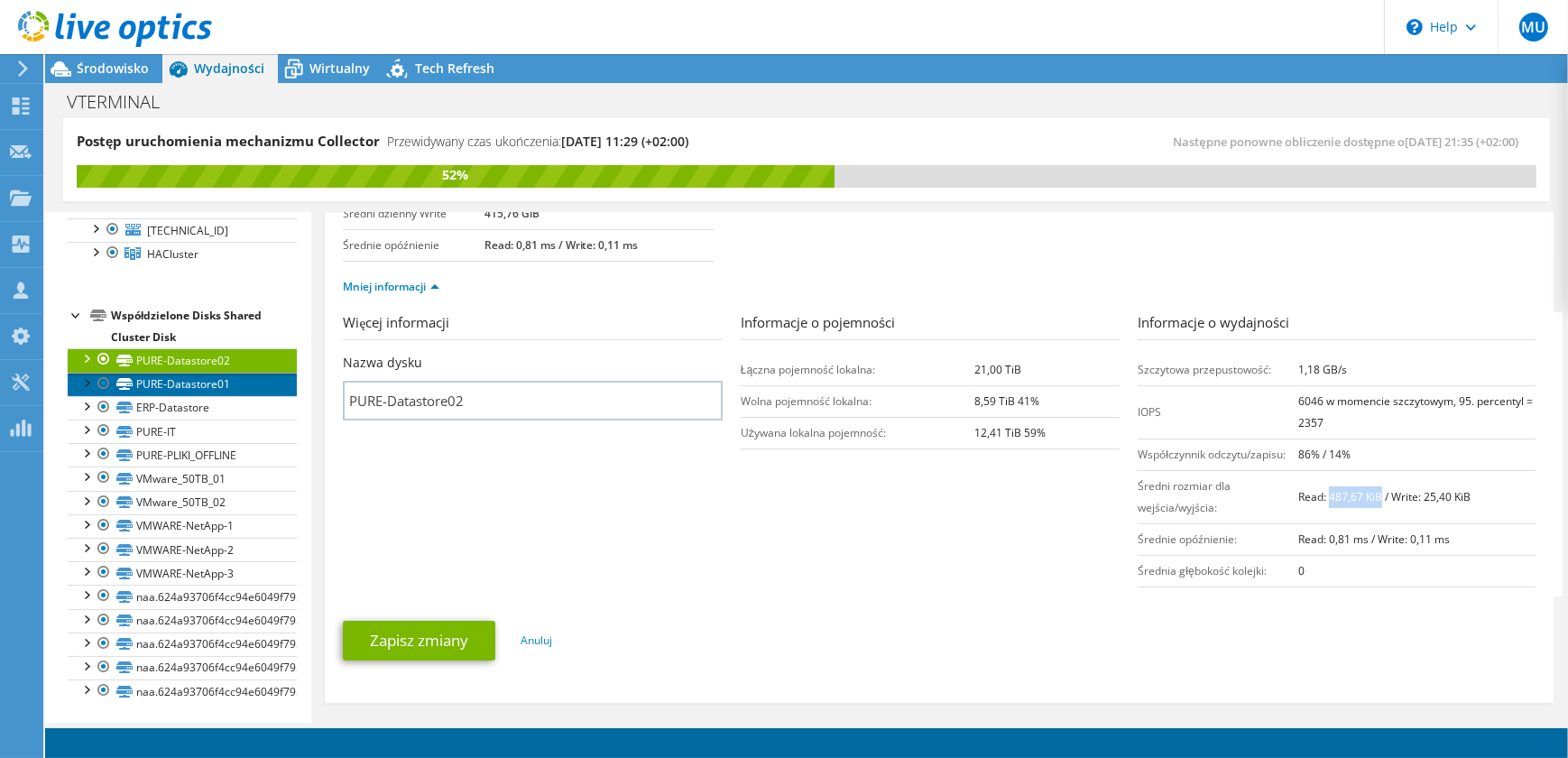
click at [251, 380] on link "PURE-Datastore01" at bounding box center [182, 384] width 230 height 24
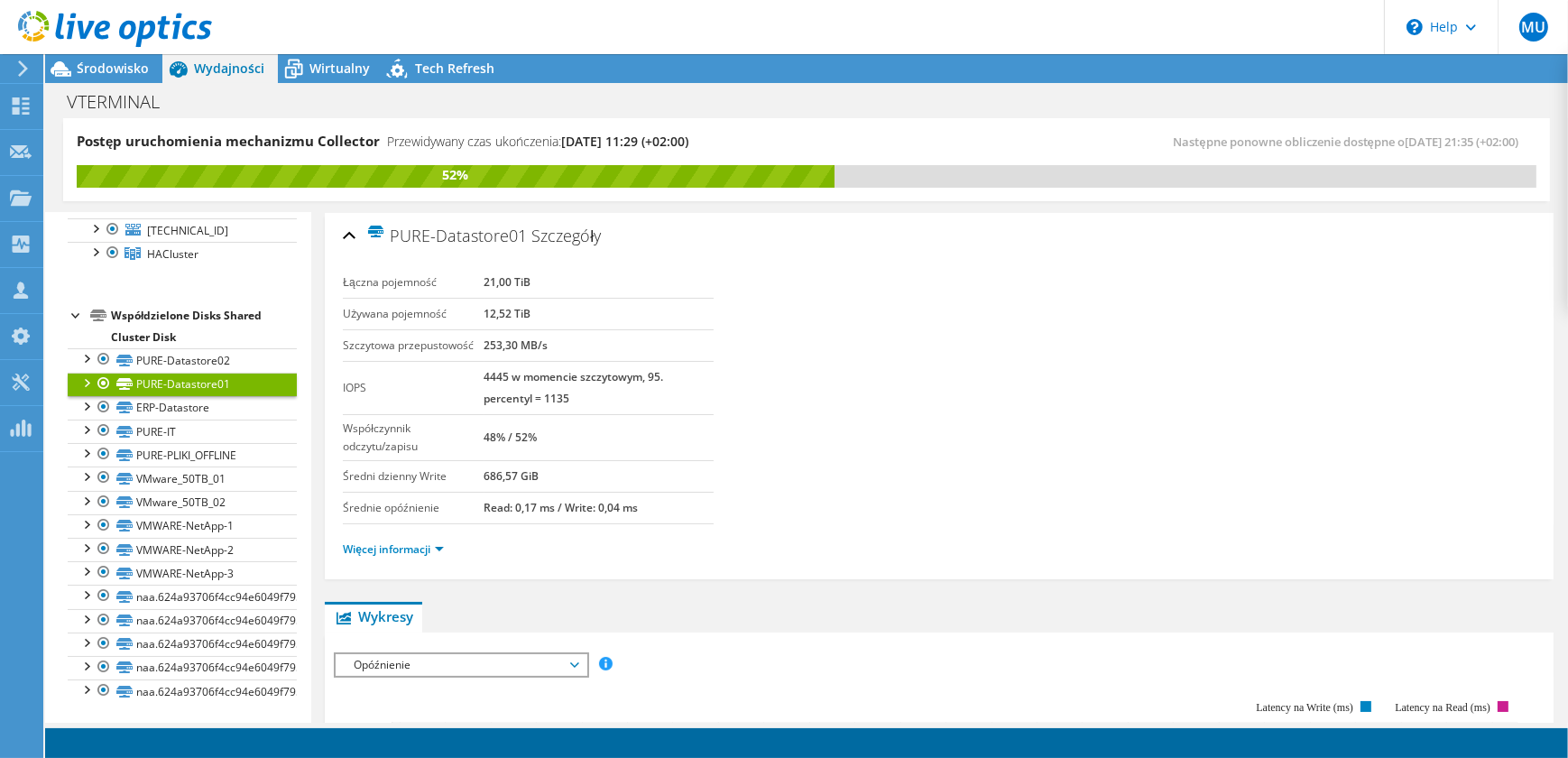
scroll to position [163, 0]
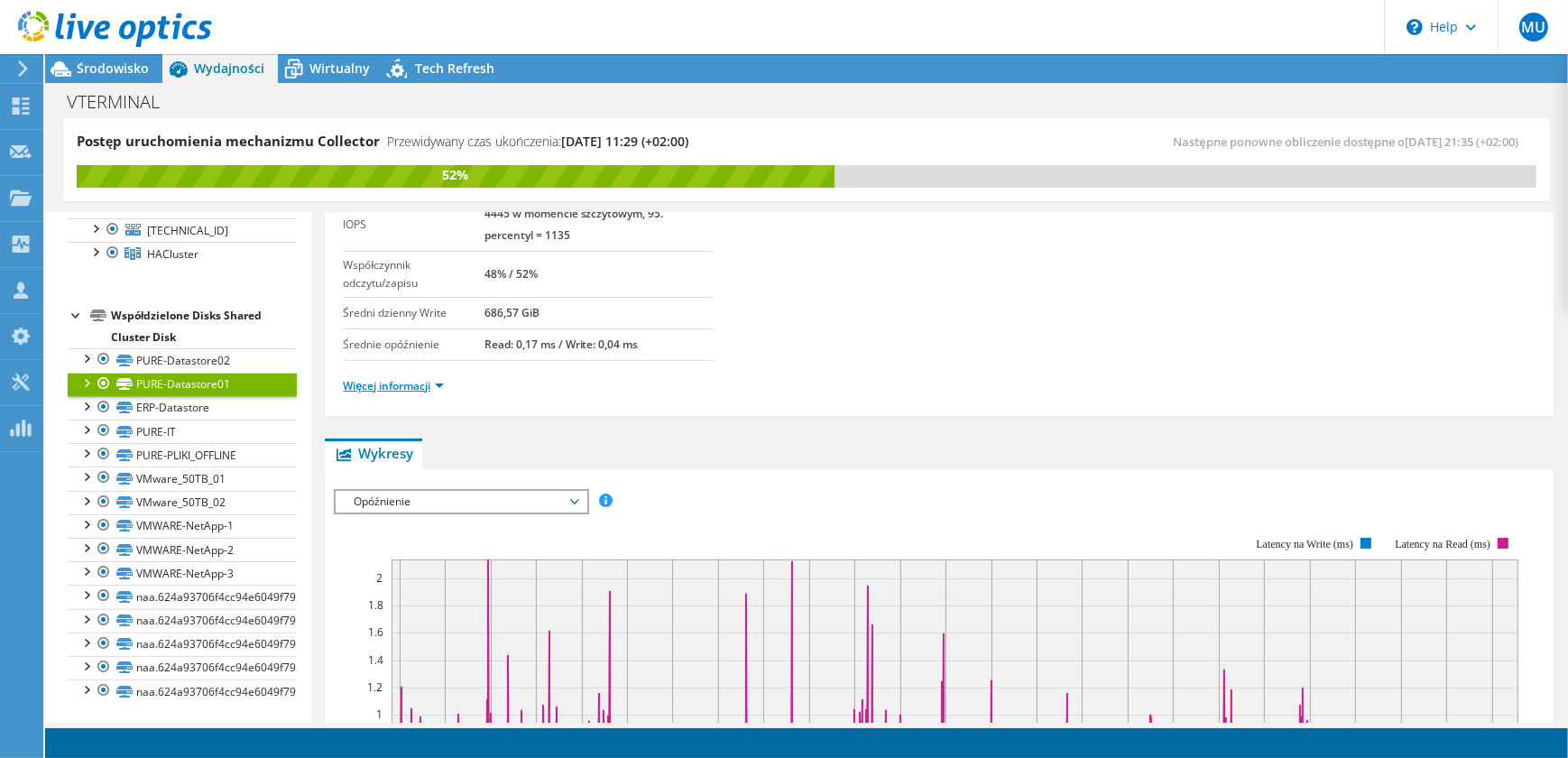
click at [436, 388] on link "Więcej informacji" at bounding box center [393, 385] width 101 height 15
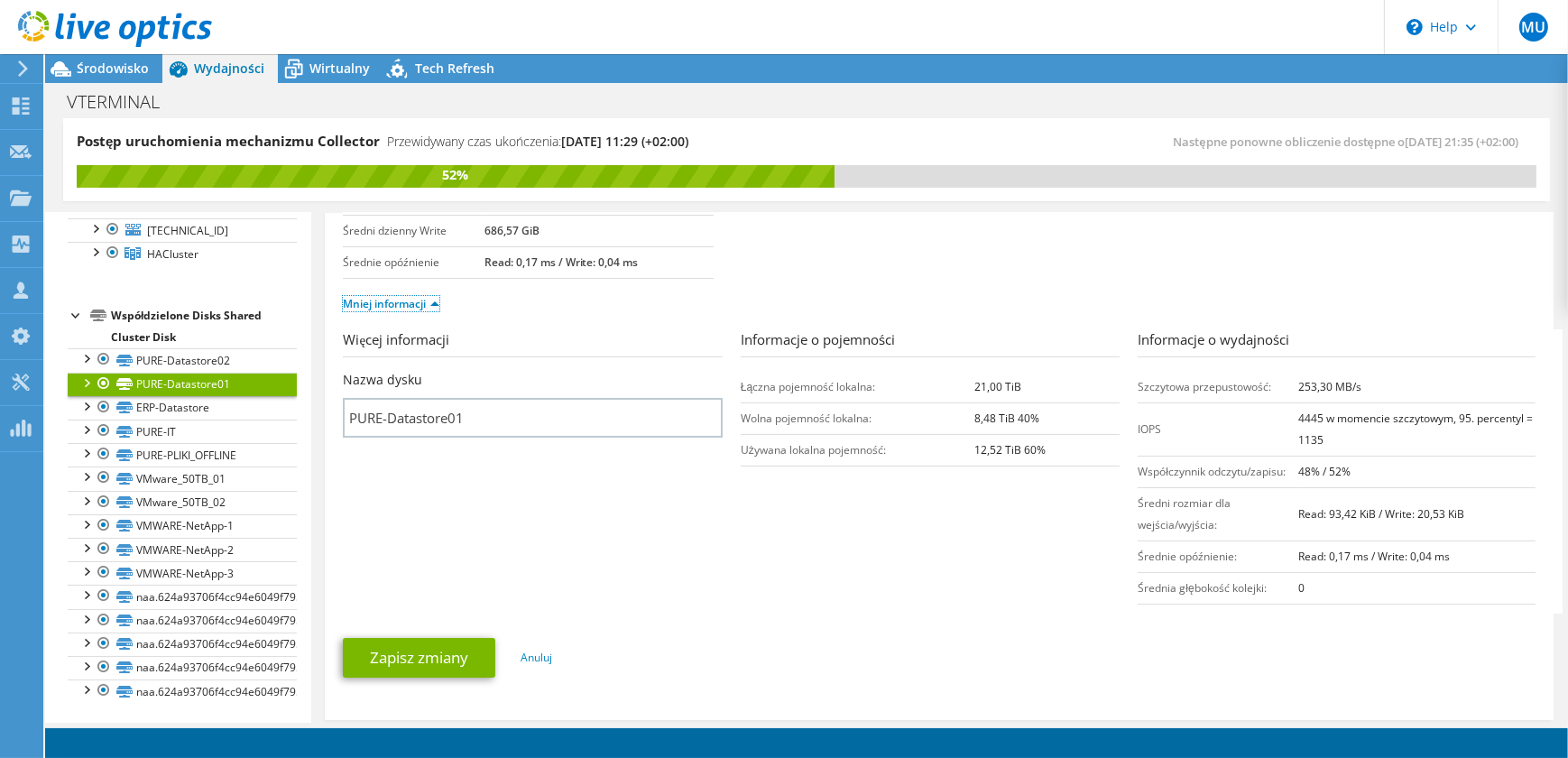
scroll to position [328, 0]
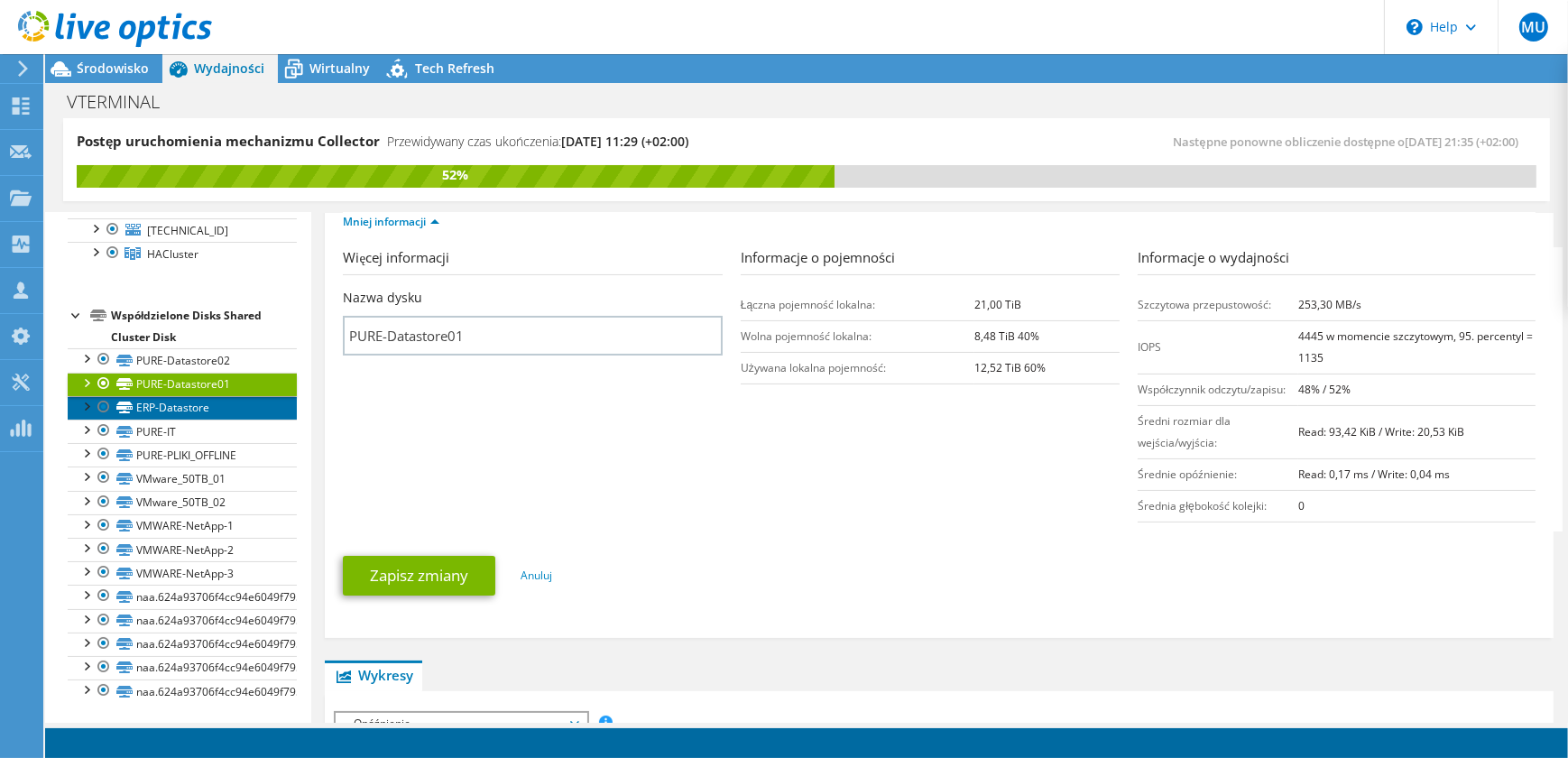
click at [214, 413] on link "ERP-Datastore" at bounding box center [182, 408] width 230 height 24
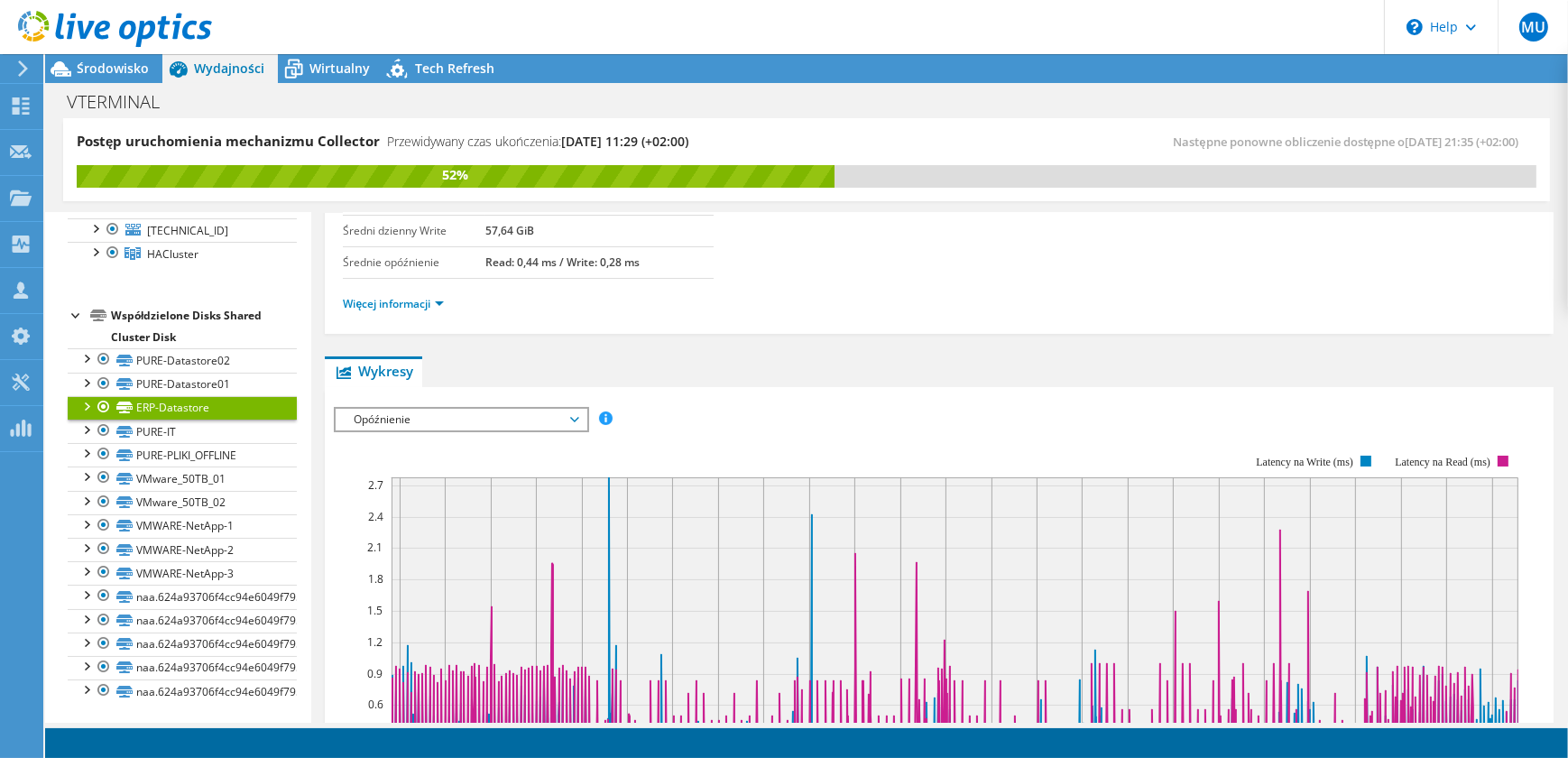
scroll to position [0, 0]
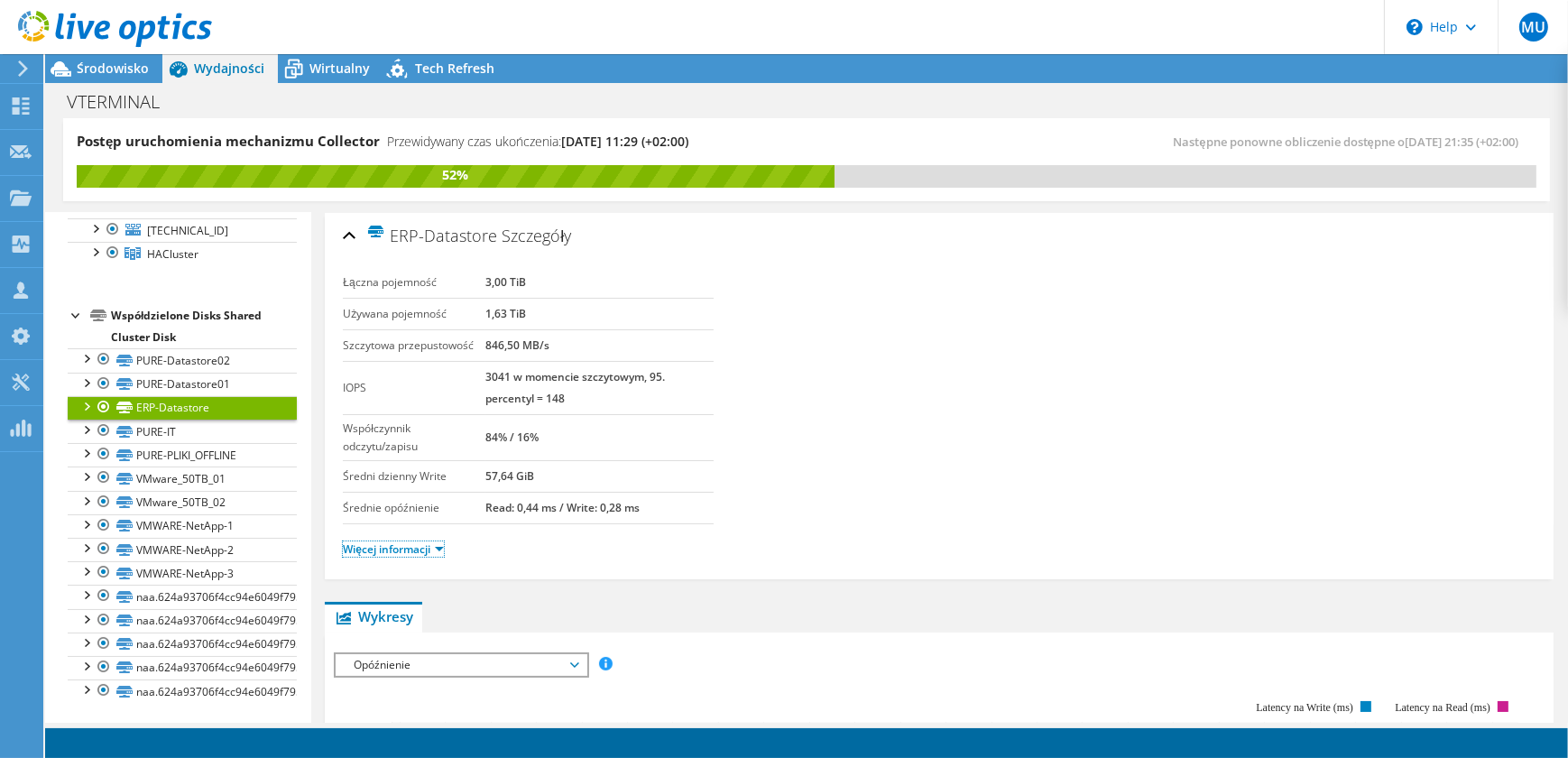
click at [443, 545] on link "Więcej informacji" at bounding box center [393, 548] width 101 height 15
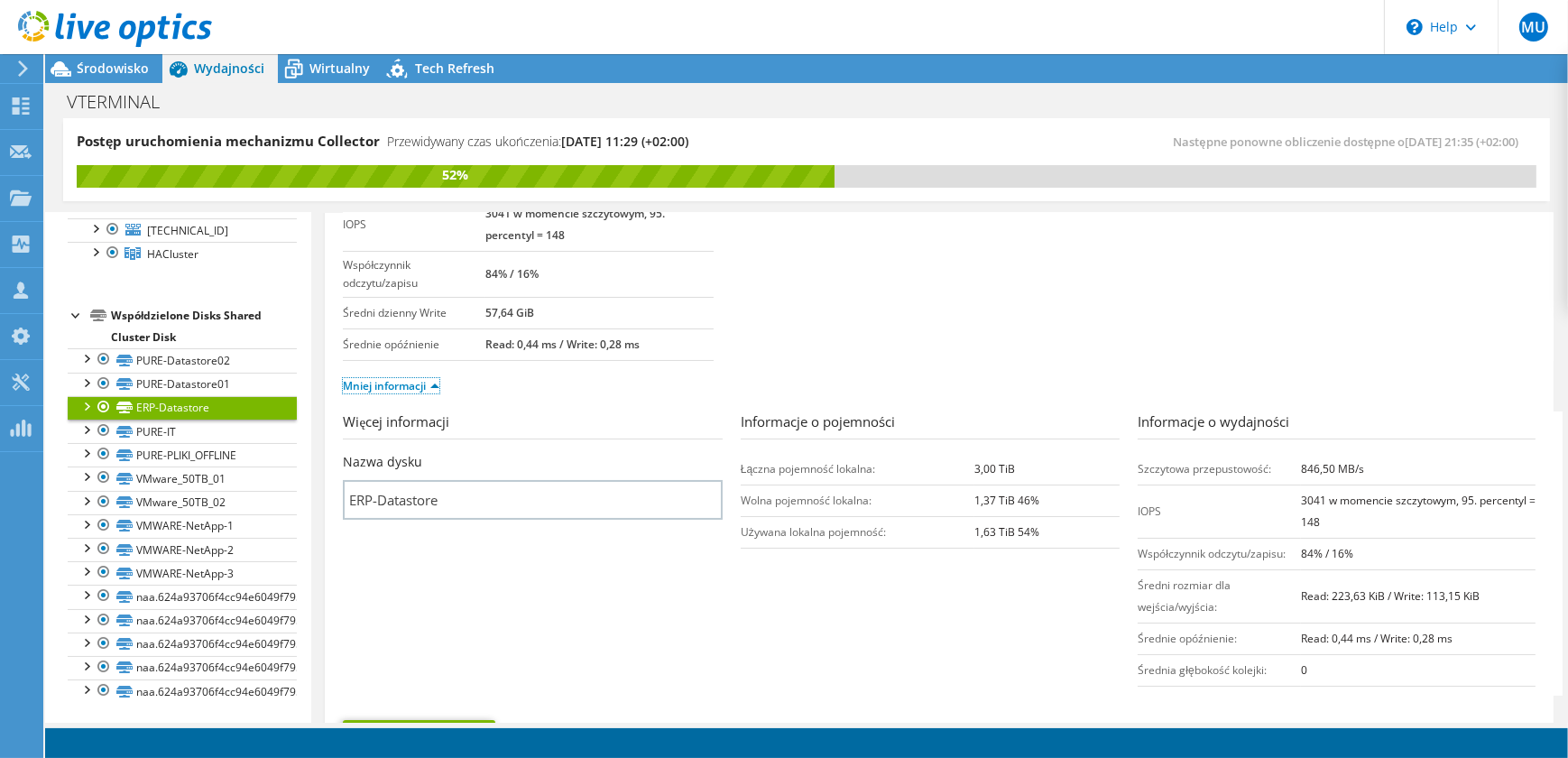
scroll to position [245, 0]
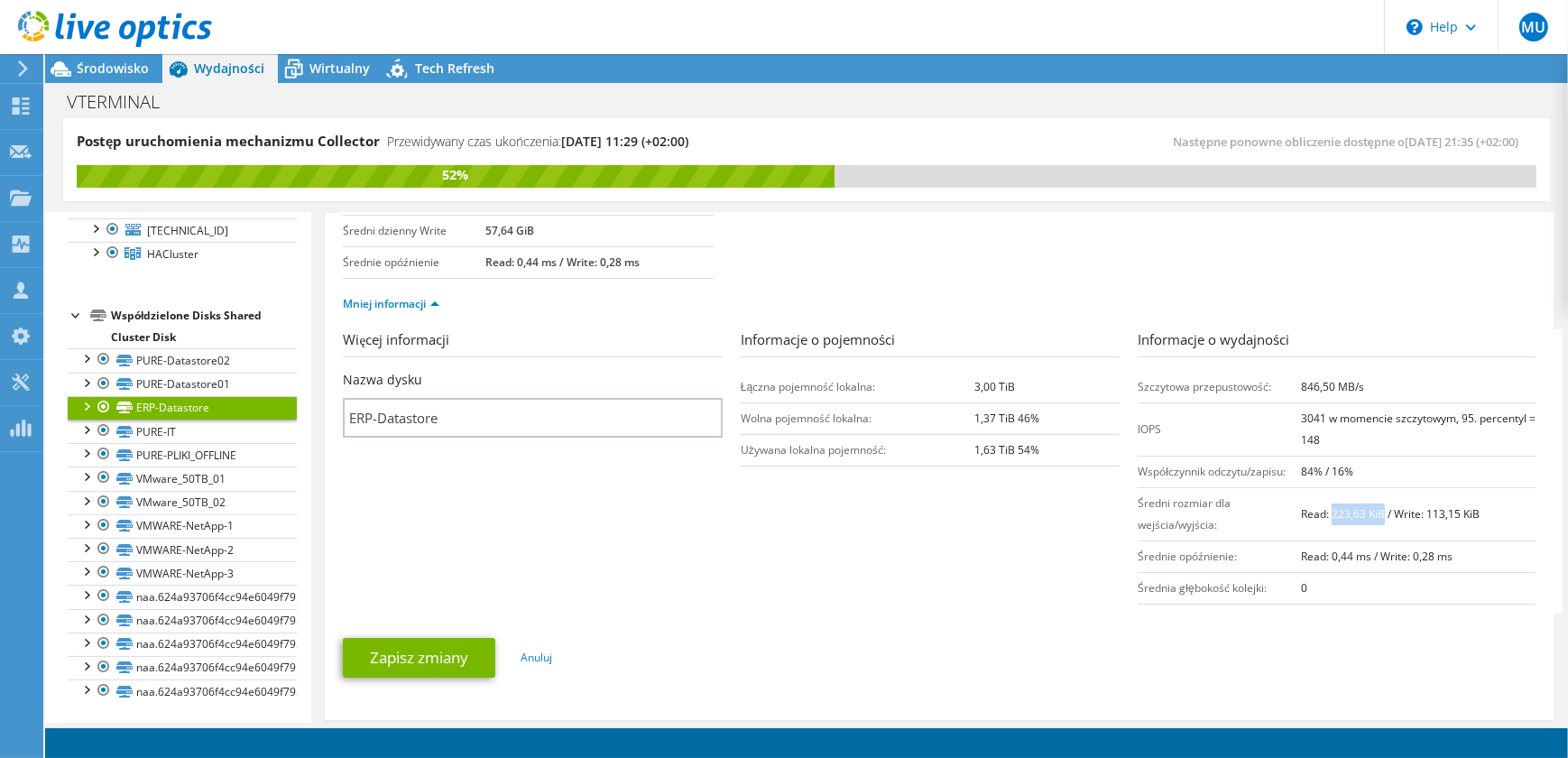
drag, startPoint x: 1374, startPoint y: 507, endPoint x: 1323, endPoint y: 509, distance: 51.0
click at [1323, 509] on b "Read: 223,63 KiB / Write: 113,15 KiB" at bounding box center [1390, 513] width 178 height 15
click at [801, 523] on section "Więcej informacji Nazwa dysku ERP-Datastore Informacje o pojemności Łączna poje…" at bounding box center [943, 471] width 1202 height 284
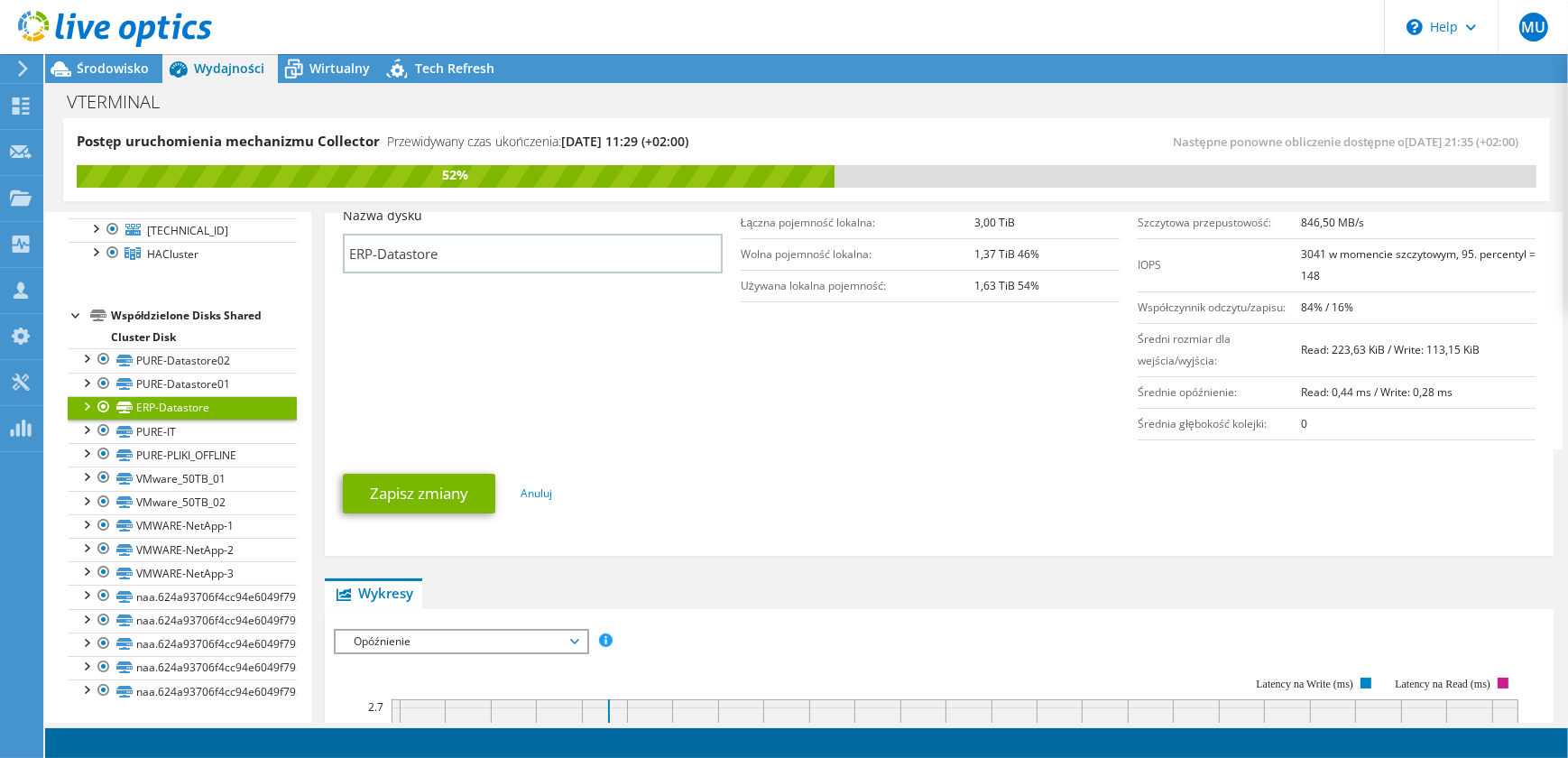
scroll to position [819, 0]
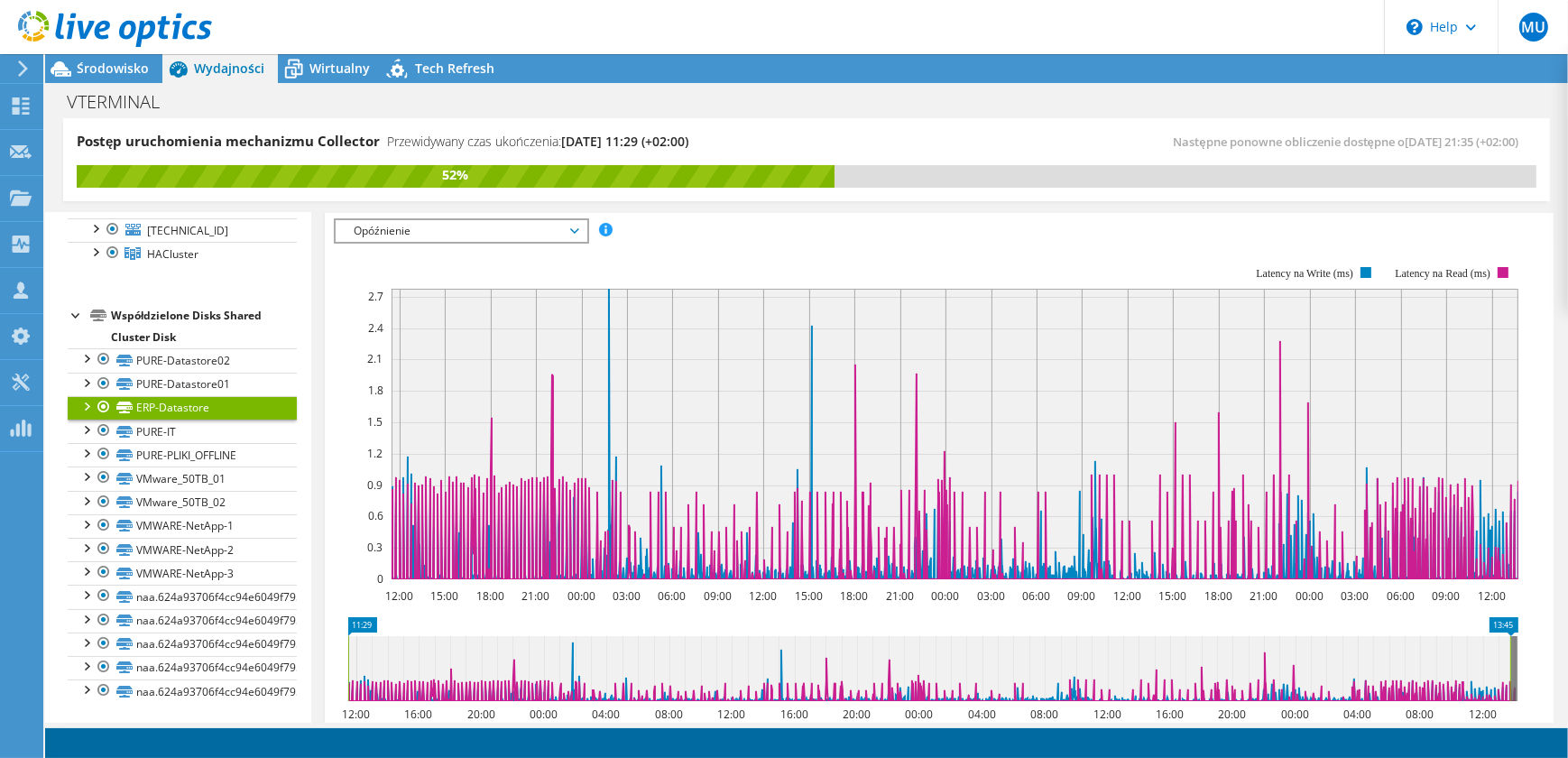
click at [583, 220] on span "Opóźnienie" at bounding box center [460, 231] width 249 height 22
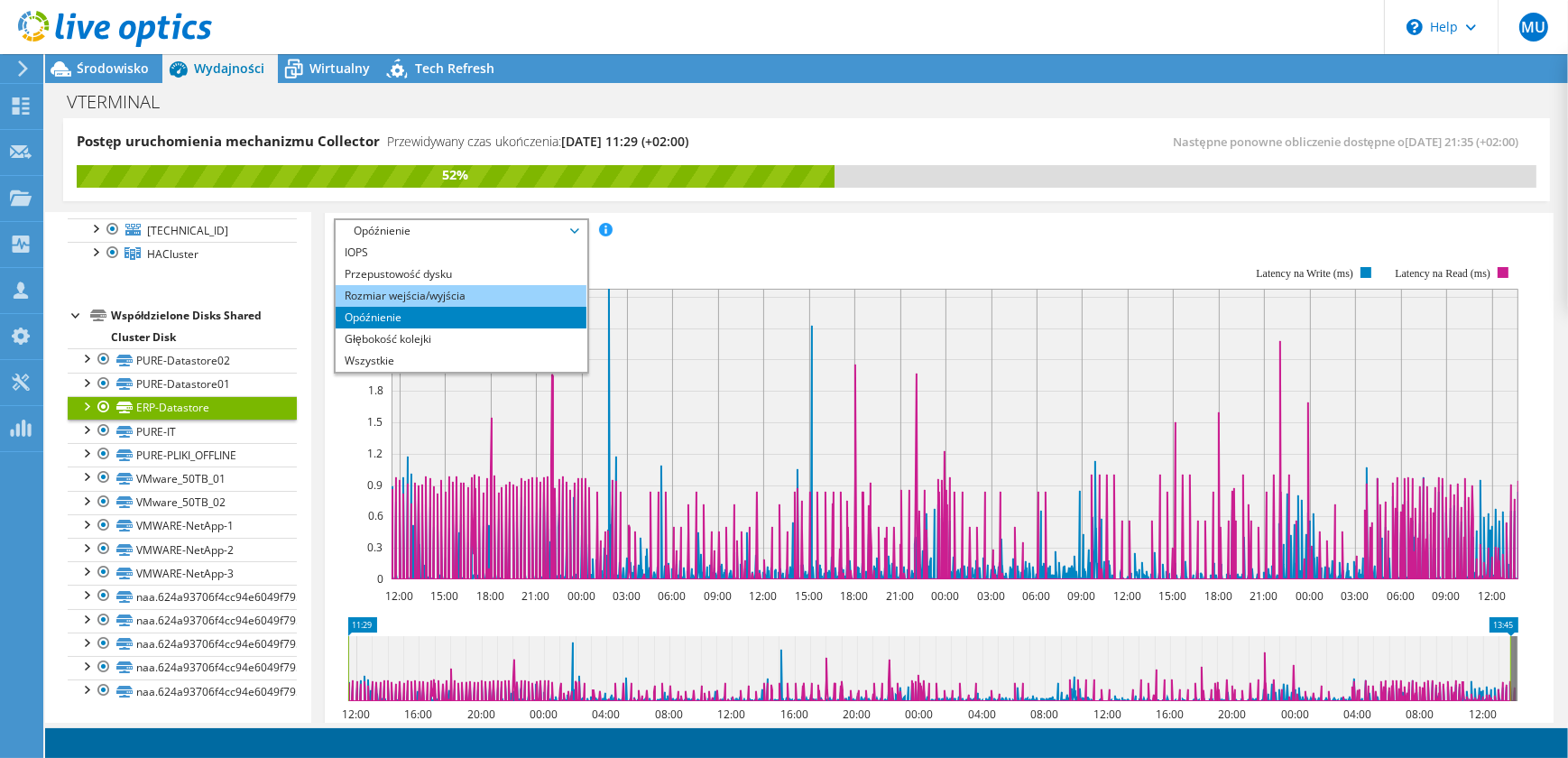
click at [522, 293] on li "Rozmiar wejścia/wyjścia" at bounding box center [460, 296] width 249 height 22
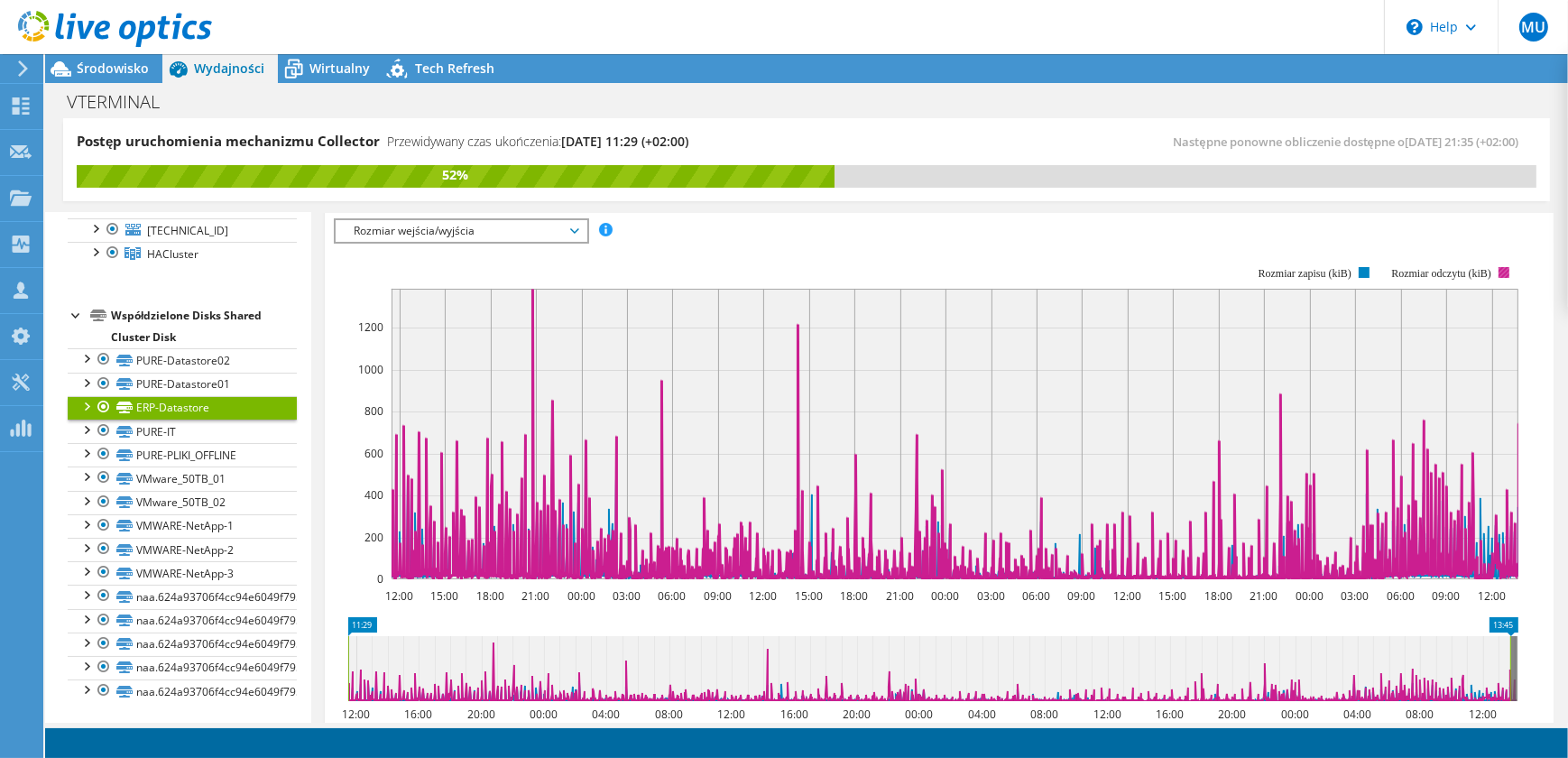
click at [1501, 269] on rect at bounding box center [1504, 272] width 11 height 11
click at [1502, 269] on rect at bounding box center [1504, 272] width 11 height 11
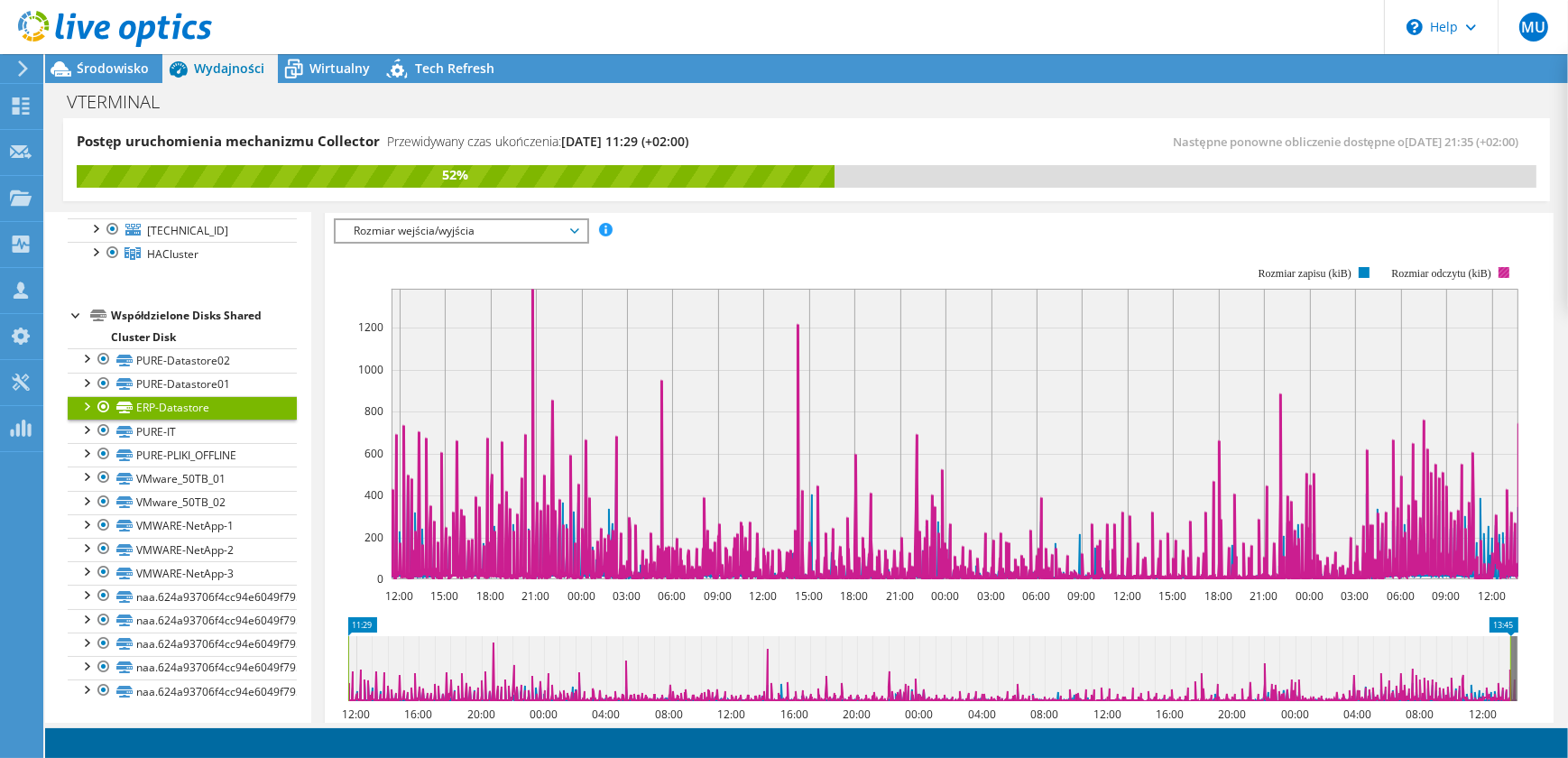
click at [1502, 269] on rect at bounding box center [1504, 272] width 11 height 11
click at [1392, 267] on text "Rozmiar odczytu (kiB)" at bounding box center [1441, 273] width 100 height 13
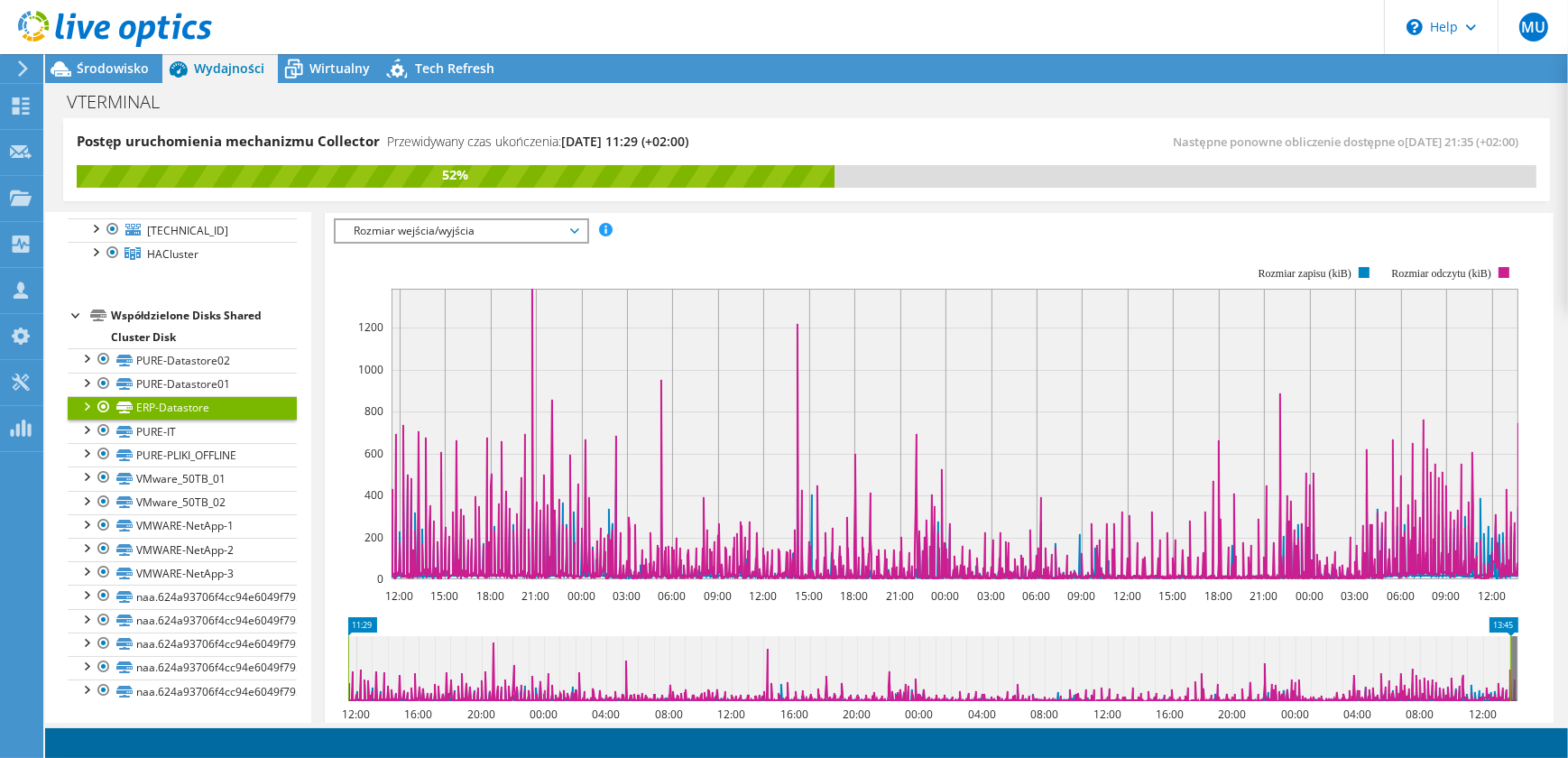
click at [1338, 325] on rect at bounding box center [955, 433] width 1127 height 290
drag, startPoint x: 1307, startPoint y: 379, endPoint x: 1252, endPoint y: 359, distance: 58.5
click at [1252, 359] on rect at bounding box center [955, 433] width 1127 height 290
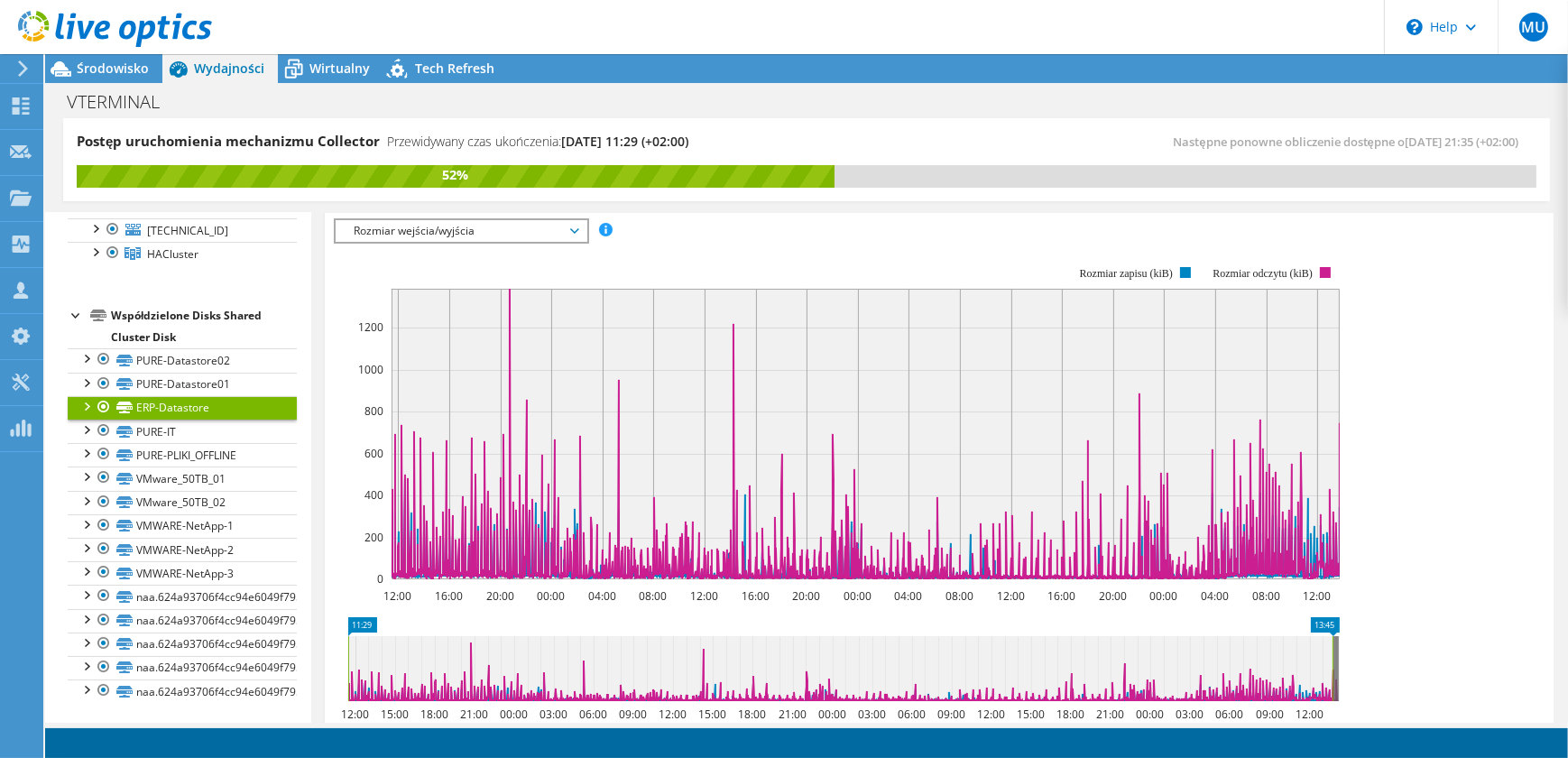
scroll to position [834, 0]
